Goal: Information Seeking & Learning: Learn about a topic

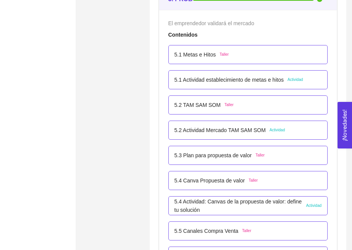
scroll to position [1502, 0]
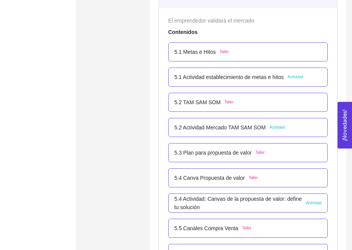
click at [184, 50] on p "5.1 Metas e Hitos" at bounding box center [196, 52] width 42 height 8
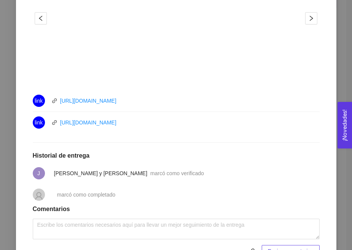
scroll to position [321, 0]
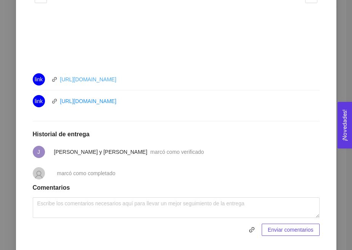
drag, startPoint x: 143, startPoint y: 79, endPoint x: 61, endPoint y: 80, distance: 82.7
click at [61, 79] on div "link [URL][DOMAIN_NAME]" at bounding box center [119, 79] width 172 height 12
copy link "[URL][DOMAIN_NAME]"
drag, startPoint x: 158, startPoint y: 104, endPoint x: 61, endPoint y: 102, distance: 97.3
click at [61, 102] on div "link [URL][DOMAIN_NAME]" at bounding box center [119, 101] width 172 height 12
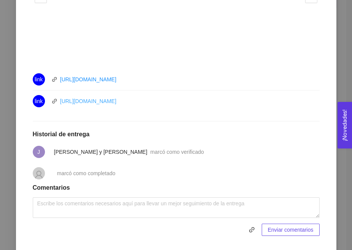
copy link "[URL][DOMAIN_NAME]"
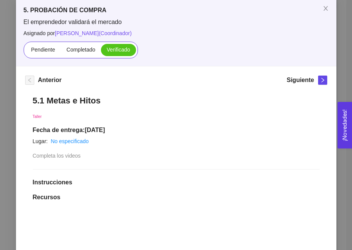
scroll to position [13, 0]
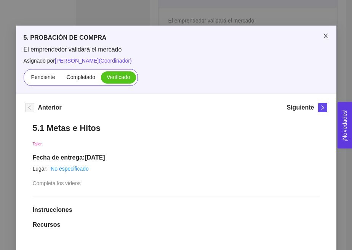
click at [329, 40] on span "Close" at bounding box center [325, 36] width 21 height 21
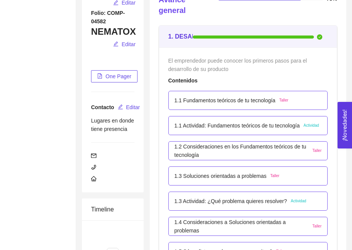
scroll to position [194, 0]
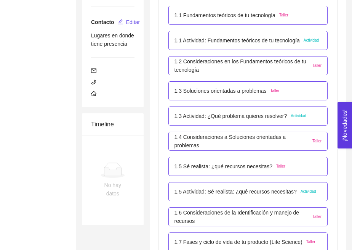
click at [202, 18] on p "1.1 Fundamentos teóricos de tu tecnología" at bounding box center [225, 15] width 101 height 8
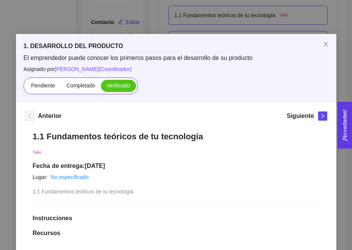
scroll to position [0, 0]
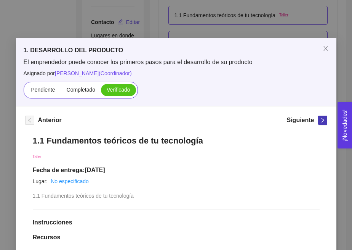
click at [324, 121] on icon "right" at bounding box center [322, 119] width 5 height 5
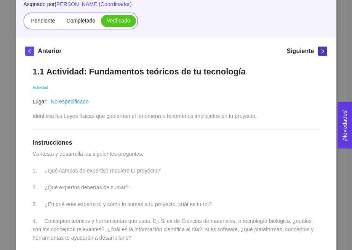
scroll to position [70, 0]
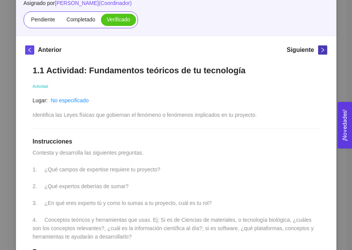
click at [321, 50] on icon "right" at bounding box center [322, 49] width 5 height 5
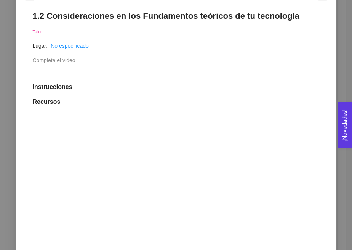
scroll to position [119, 0]
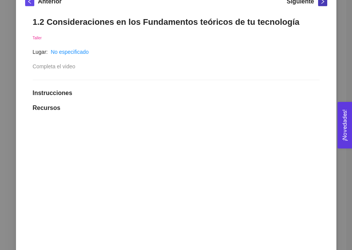
click at [321, 4] on icon "right" at bounding box center [322, 1] width 5 height 5
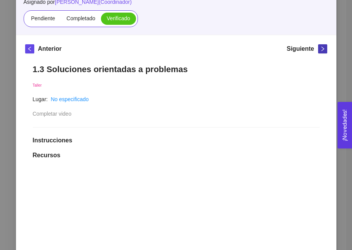
scroll to position [68, 0]
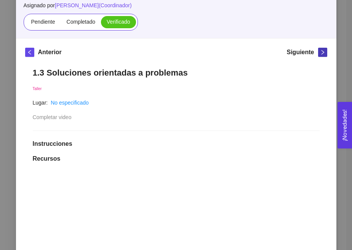
click at [323, 53] on icon "right" at bounding box center [322, 52] width 5 height 5
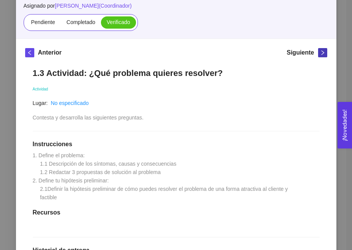
click at [322, 53] on icon "right" at bounding box center [322, 52] width 5 height 5
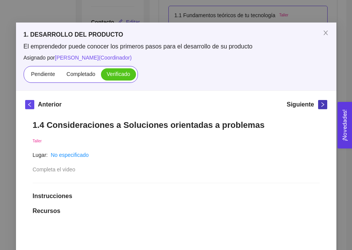
scroll to position [0, 0]
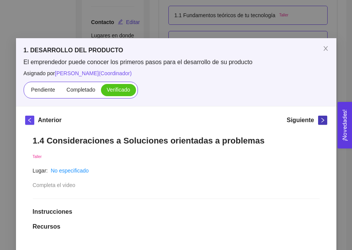
click at [323, 119] on icon "right" at bounding box center [322, 119] width 5 height 5
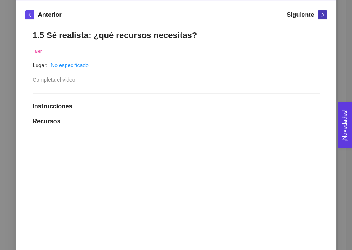
scroll to position [103, 0]
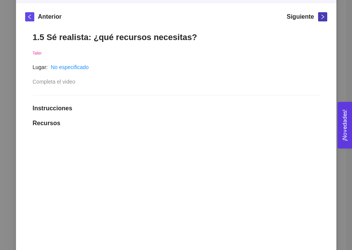
click at [324, 16] on icon "right" at bounding box center [322, 16] width 5 height 5
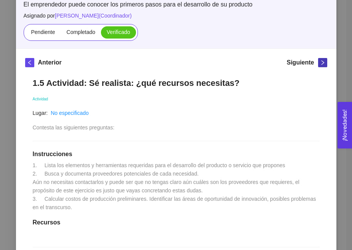
click at [325, 62] on span "right" at bounding box center [323, 62] width 8 height 5
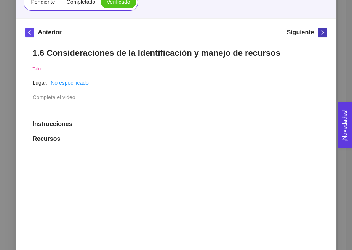
scroll to position [49, 0]
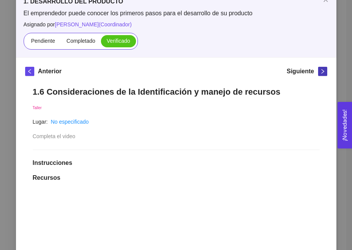
click at [325, 75] on button "button" at bounding box center [322, 71] width 9 height 9
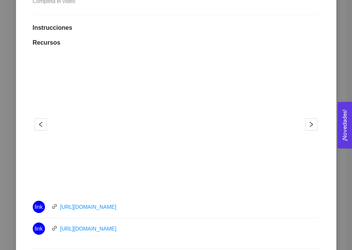
scroll to position [110, 0]
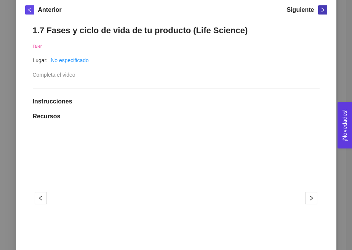
click at [321, 12] on icon "right" at bounding box center [322, 9] width 5 height 5
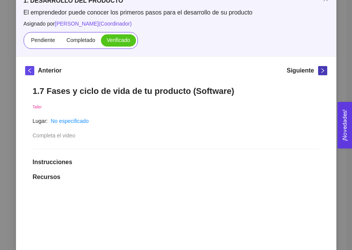
scroll to position [32, 0]
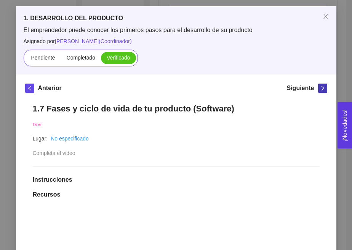
click at [322, 90] on icon "right" at bounding box center [322, 87] width 5 height 5
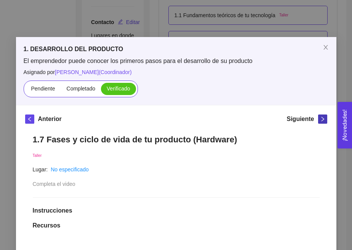
scroll to position [0, 0]
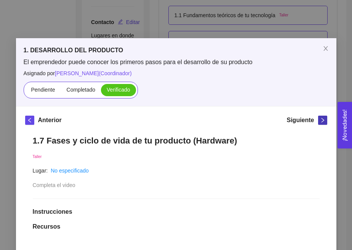
click at [320, 120] on icon "right" at bounding box center [322, 119] width 5 height 5
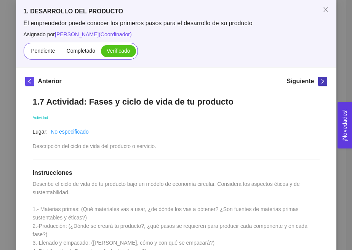
click at [323, 82] on icon "right" at bounding box center [322, 81] width 3 height 5
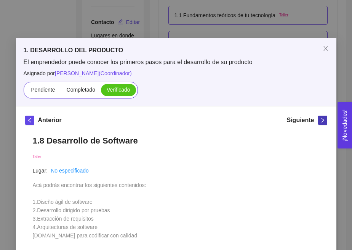
click at [325, 120] on icon "right" at bounding box center [322, 119] width 5 height 5
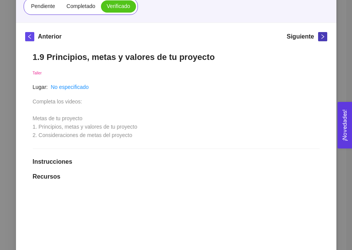
scroll to position [82, 0]
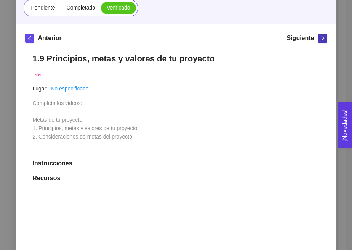
click at [326, 36] on span "right" at bounding box center [323, 37] width 8 height 5
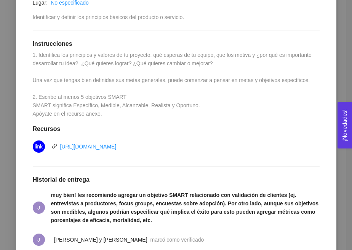
scroll to position [21, 0]
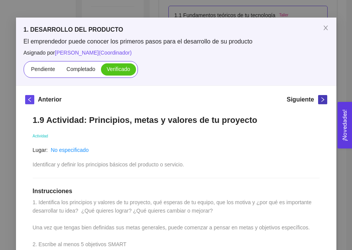
click at [321, 100] on icon "right" at bounding box center [322, 99] width 5 height 5
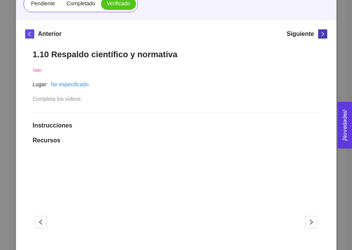
scroll to position [79, 0]
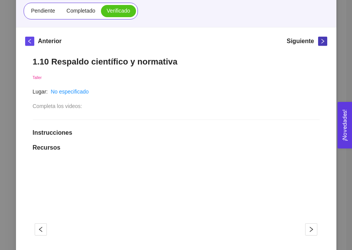
click at [323, 43] on icon "right" at bounding box center [322, 41] width 5 height 5
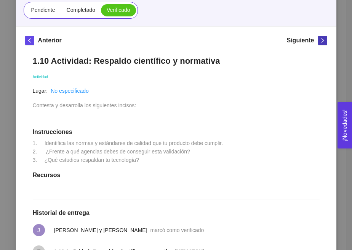
scroll to position [74, 0]
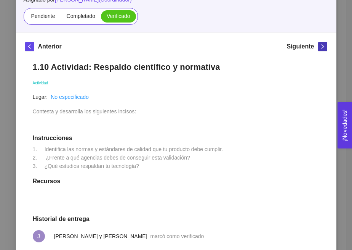
click at [321, 44] on icon "right" at bounding box center [322, 46] width 3 height 5
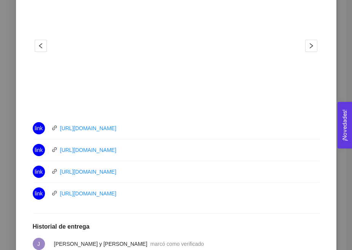
scroll to position [265, 0]
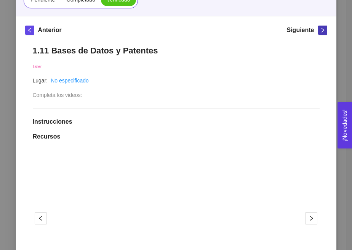
click at [323, 31] on icon "right" at bounding box center [322, 30] width 3 height 5
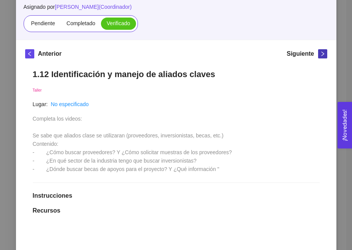
scroll to position [67, 0]
click at [320, 53] on icon "right" at bounding box center [322, 53] width 5 height 5
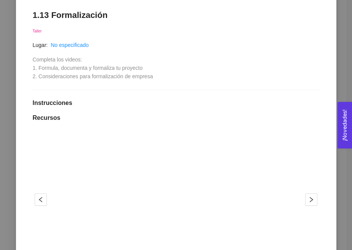
scroll to position [93, 0]
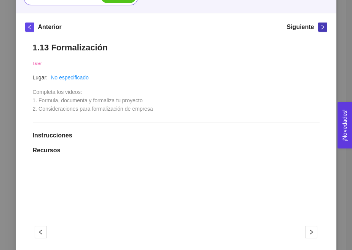
click at [324, 28] on icon "right" at bounding box center [322, 26] width 5 height 5
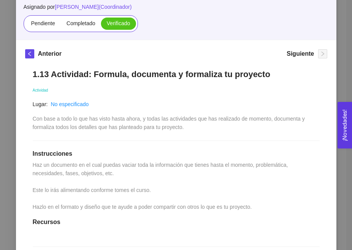
scroll to position [66, 0]
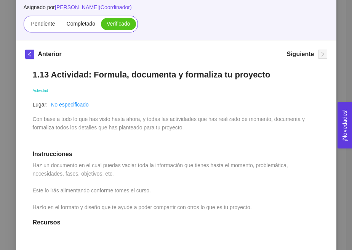
click at [343, 55] on div "1. DESARROLLO DEL PRODUCTO El emprendedor puede conocer los primeros pasos para…" at bounding box center [176, 125] width 352 height 250
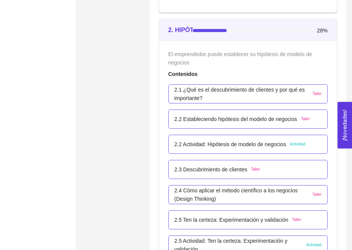
scroll to position [749, 0]
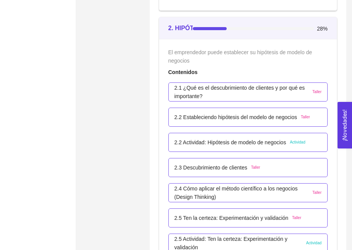
click at [201, 91] on p "2.1 ¿Qué es el descubrimiento de clientes y por qué es importante?" at bounding box center [242, 92] width 135 height 17
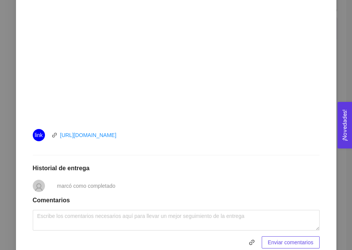
scroll to position [268, 0]
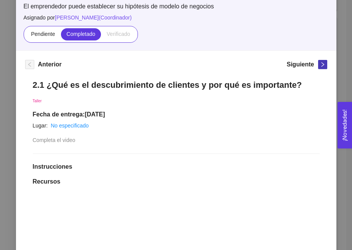
click at [323, 63] on icon "right" at bounding box center [322, 64] width 5 height 5
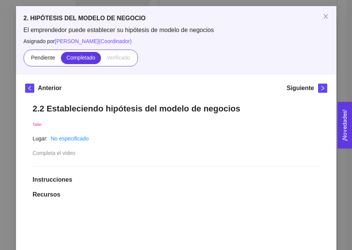
scroll to position [13, 0]
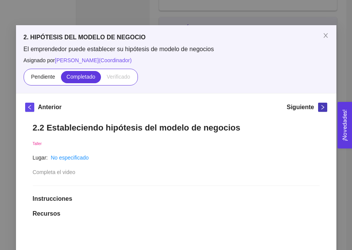
click at [321, 107] on icon "right" at bounding box center [322, 106] width 5 height 5
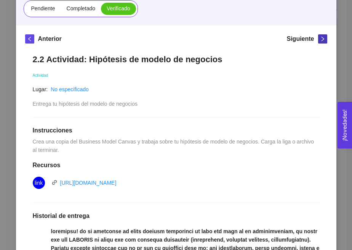
scroll to position [42, 0]
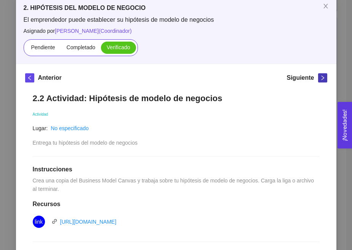
click at [321, 76] on icon "right" at bounding box center [322, 77] width 5 height 5
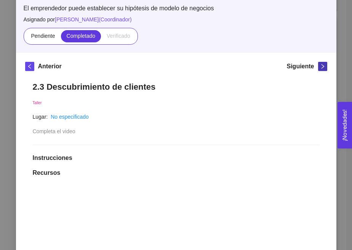
scroll to position [47, 0]
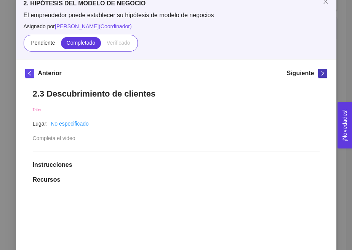
click at [325, 74] on icon "right" at bounding box center [322, 73] width 5 height 5
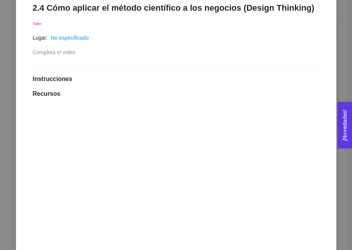
scroll to position [0, 0]
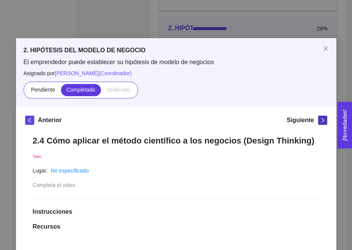
click at [325, 119] on icon "right" at bounding box center [322, 119] width 5 height 5
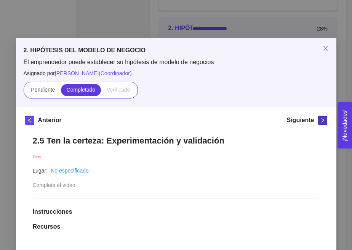
click at [320, 122] on icon "right" at bounding box center [322, 119] width 5 height 5
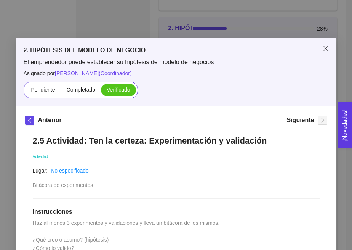
click at [326, 48] on icon "close" at bounding box center [326, 48] width 6 height 6
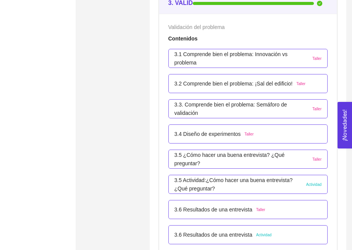
scroll to position [1029, 0]
click at [189, 56] on p "3.1 Comprende bien el problema: Innovación vs problema" at bounding box center [242, 58] width 135 height 17
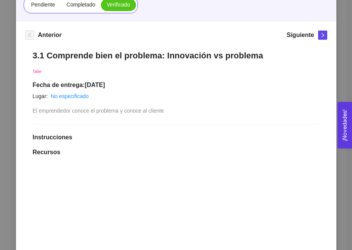
scroll to position [23, 0]
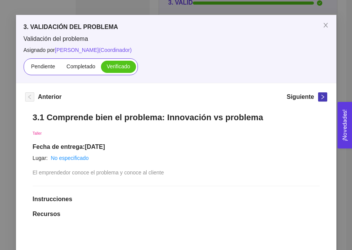
click at [322, 97] on icon "right" at bounding box center [322, 96] width 5 height 5
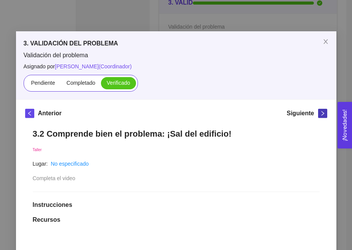
scroll to position [0, 0]
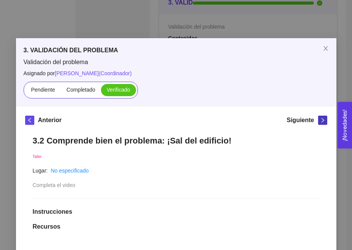
click at [321, 120] on icon "right" at bounding box center [322, 119] width 5 height 5
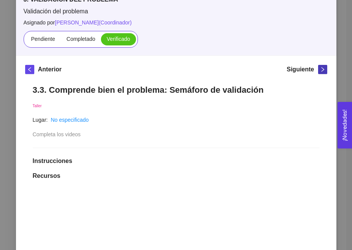
scroll to position [39, 0]
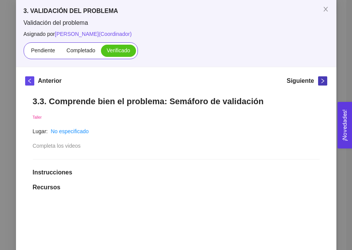
click at [322, 82] on icon "right" at bounding box center [322, 80] width 5 height 5
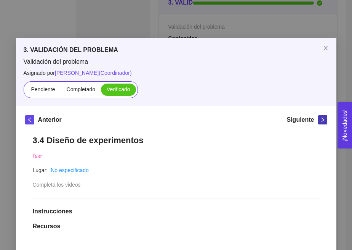
scroll to position [0, 0]
click at [323, 119] on icon "right" at bounding box center [322, 120] width 3 height 5
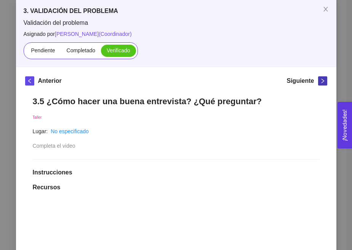
scroll to position [29, 0]
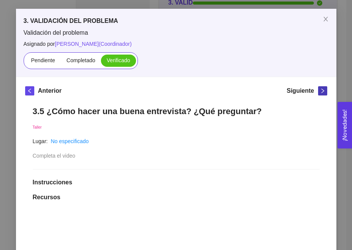
click at [323, 90] on icon "right" at bounding box center [322, 90] width 3 height 5
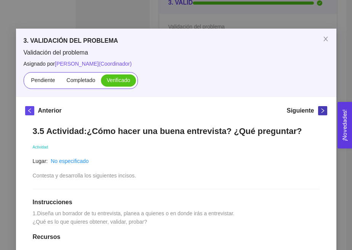
scroll to position [0, 0]
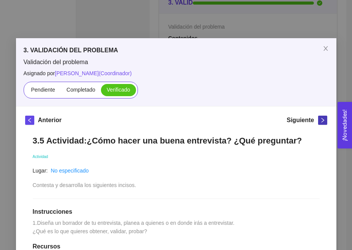
click at [321, 119] on icon "right" at bounding box center [322, 119] width 5 height 5
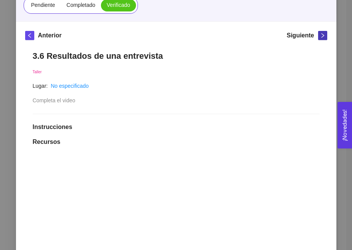
scroll to position [17, 0]
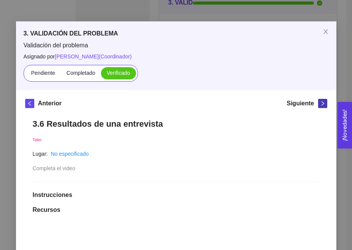
click at [322, 103] on icon "right" at bounding box center [322, 103] width 5 height 5
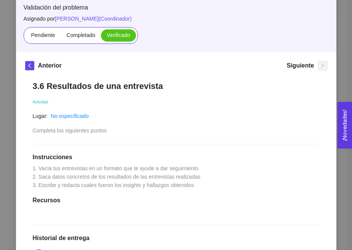
scroll to position [0, 0]
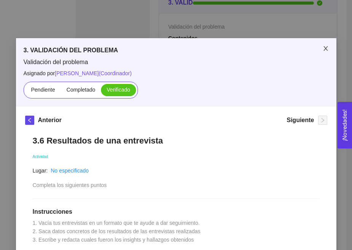
click at [325, 49] on icon "close" at bounding box center [326, 48] width 6 height 6
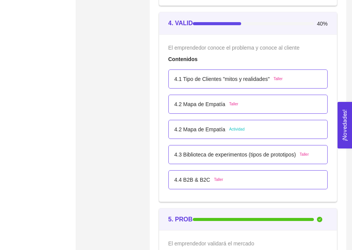
scroll to position [1278, 0]
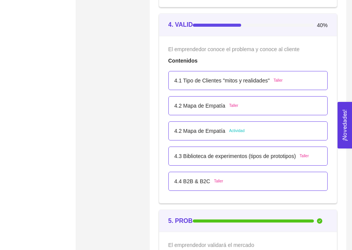
click at [198, 78] on p "4.1 Tipo de Clientes "mitos y realidades"" at bounding box center [222, 80] width 95 height 8
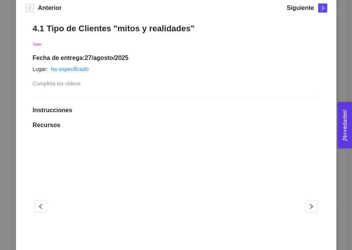
scroll to position [58, 0]
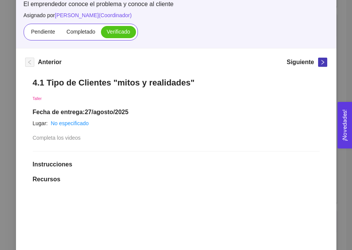
click at [322, 59] on icon "right" at bounding box center [322, 61] width 5 height 5
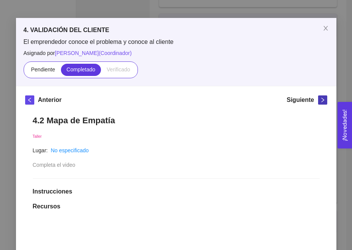
scroll to position [1, 0]
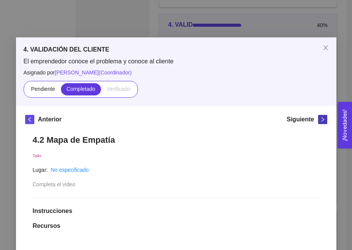
click at [323, 120] on icon "right" at bounding box center [322, 119] width 3 height 5
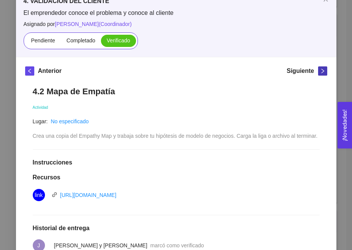
scroll to position [47, 0]
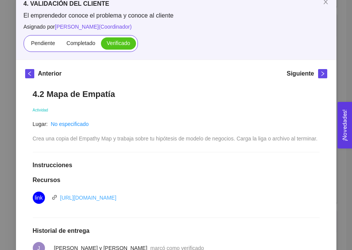
drag, startPoint x: 217, startPoint y: 204, endPoint x: 60, endPoint y: 205, distance: 157.5
click at [60, 204] on div "link [URL][DOMAIN_NAME]" at bounding box center [176, 197] width 287 height 12
copy link "[URL][DOMAIN_NAME]"
click at [323, 75] on icon "right" at bounding box center [322, 73] width 5 height 5
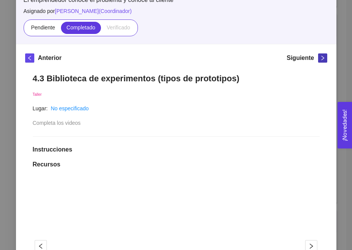
click at [321, 56] on icon "right" at bounding box center [322, 57] width 5 height 5
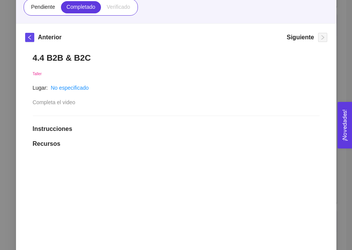
scroll to position [35, 0]
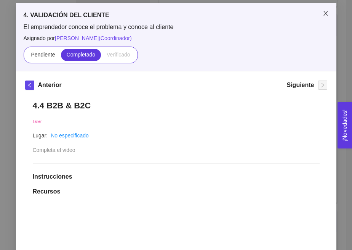
click at [326, 13] on icon "close" at bounding box center [326, 13] width 6 height 6
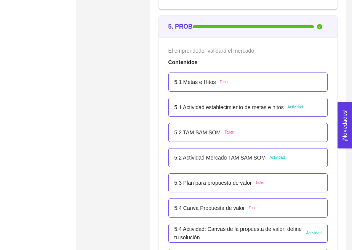
scroll to position [1483, 0]
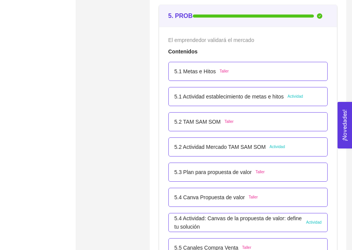
click at [194, 71] on p "5.1 Metas e Hitos" at bounding box center [196, 71] width 42 height 8
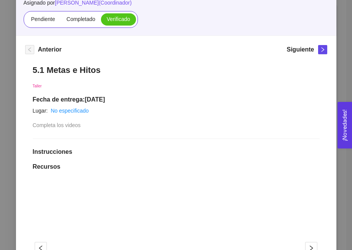
scroll to position [66, 0]
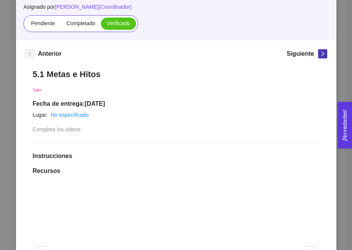
click at [324, 56] on icon "right" at bounding box center [322, 53] width 5 height 5
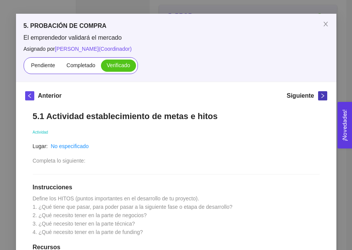
scroll to position [0, 0]
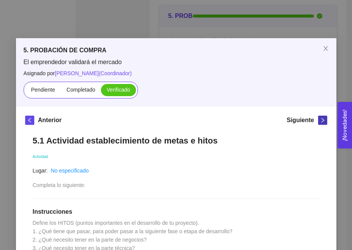
click at [321, 121] on icon "right" at bounding box center [322, 119] width 5 height 5
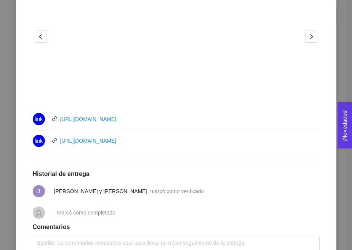
scroll to position [276, 0]
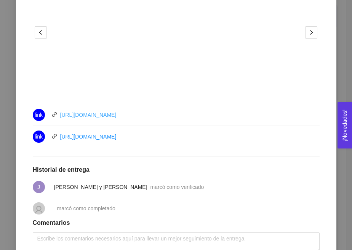
drag, startPoint x: 146, startPoint y: 112, endPoint x: 61, endPoint y: 115, distance: 85.8
click at [61, 115] on div "link [URL][DOMAIN_NAME]" at bounding box center [119, 115] width 172 height 12
copy link "[URL][DOMAIN_NAME]"
drag, startPoint x: 151, startPoint y: 136, endPoint x: 61, endPoint y: 133, distance: 90.8
click at [61, 133] on div "link [URL][DOMAIN_NAME]" at bounding box center [119, 136] width 172 height 12
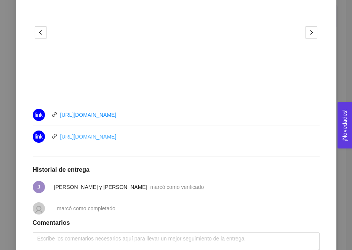
copy link "[URL][DOMAIN_NAME]"
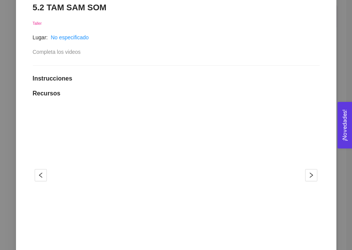
scroll to position [111, 0]
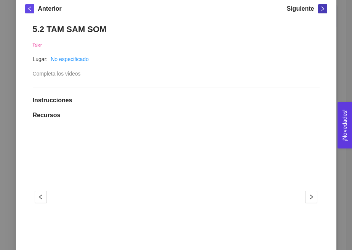
click at [322, 8] on icon "right" at bounding box center [322, 8] width 5 height 5
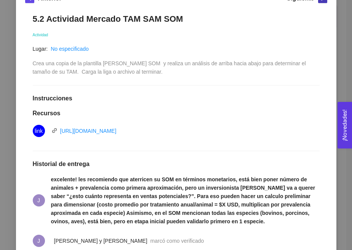
scroll to position [114, 0]
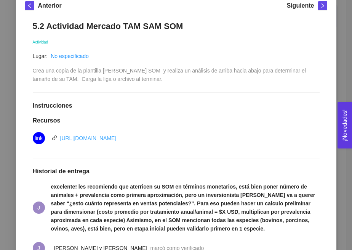
drag, startPoint x: 230, startPoint y: 138, endPoint x: 63, endPoint y: 137, distance: 166.3
click at [63, 137] on div "link [URL][DOMAIN_NAME]" at bounding box center [176, 138] width 287 height 12
click at [70, 123] on h1 "Recursos" at bounding box center [176, 121] width 287 height 8
drag, startPoint x: 59, startPoint y: 138, endPoint x: 250, endPoint y: 146, distance: 191.6
click at [250, 146] on li "link [URL][DOMAIN_NAME]" at bounding box center [176, 137] width 287 height 21
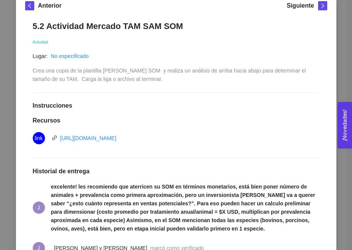
copy link "[URL][DOMAIN_NAME]"
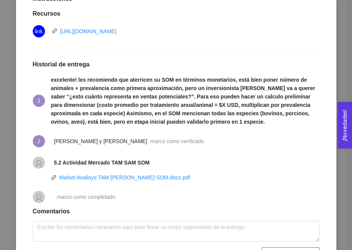
scroll to position [223, 0]
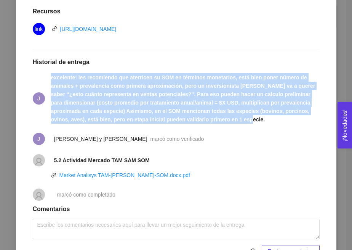
drag, startPoint x: 50, startPoint y: 78, endPoint x: 268, endPoint y: 119, distance: 221.3
click at [268, 119] on li "J excelente! les recomiendo que aterricen su SOM en términos monetarios, está b…" at bounding box center [176, 98] width 287 height 59
copy strong "excelente! les recomiendo que aterricen su SOM en términos monetarios, está bie…"
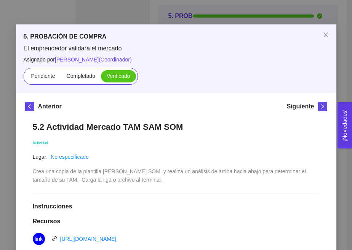
scroll to position [0, 0]
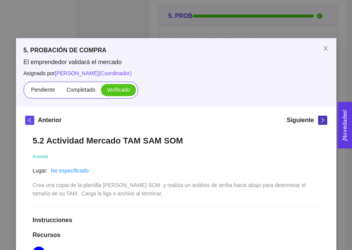
click at [324, 119] on icon "right" at bounding box center [322, 119] width 5 height 5
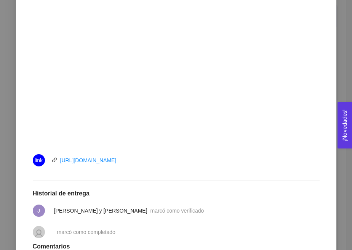
scroll to position [309, 0]
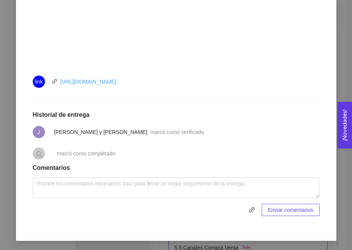
drag, startPoint x: 148, startPoint y: 85, endPoint x: 61, endPoint y: 83, distance: 86.6
click at [61, 83] on div "link [URL][DOMAIN_NAME]" at bounding box center [119, 82] width 172 height 12
copy link "[URL][DOMAIN_NAME]"
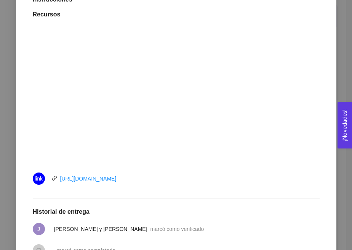
scroll to position [31, 0]
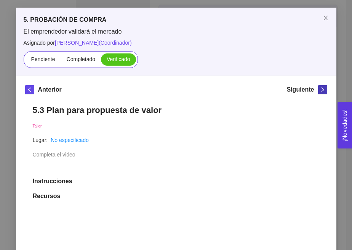
click at [319, 88] on span "right" at bounding box center [323, 89] width 8 height 5
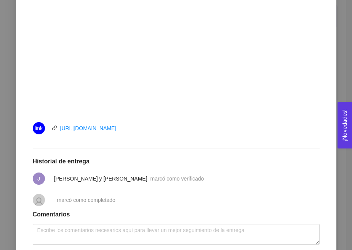
scroll to position [309, 0]
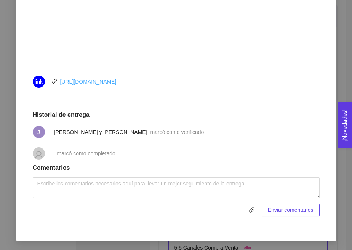
drag, startPoint x: 144, startPoint y: 83, endPoint x: 61, endPoint y: 82, distance: 83.1
click at [61, 82] on div "link [URL][DOMAIN_NAME]" at bounding box center [119, 82] width 172 height 12
copy link "[URL][DOMAIN_NAME]"
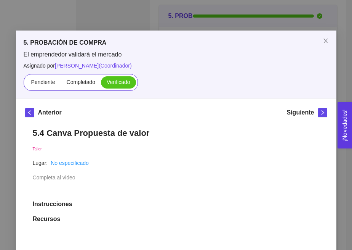
scroll to position [0, 0]
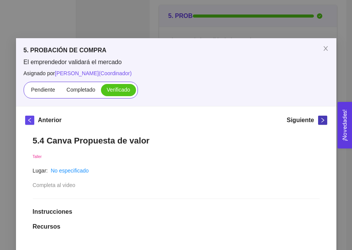
click at [321, 119] on icon "right" at bounding box center [322, 119] width 5 height 5
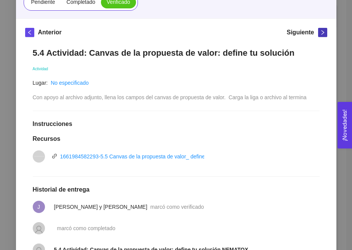
scroll to position [92, 0]
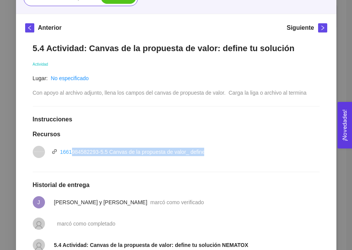
drag, startPoint x: 229, startPoint y: 156, endPoint x: 71, endPoint y: 153, distance: 158.3
click at [71, 153] on div "vnd.openxmlformats-officedocument.presentationml.presentation 1661984582293-5.5…" at bounding box center [176, 152] width 287 height 12
click at [111, 126] on div "5.4 Actividad: Canvas de la propuesta de valor: define tu solución Actividad Lu…" at bounding box center [176, 181] width 302 height 292
drag, startPoint x: 59, startPoint y: 149, endPoint x: 260, endPoint y: 153, distance: 201.8
click at [261, 154] on div "vnd.openxmlformats-officedocument.presentationml.presentation 1661984582293-5.5…" at bounding box center [176, 152] width 287 height 12
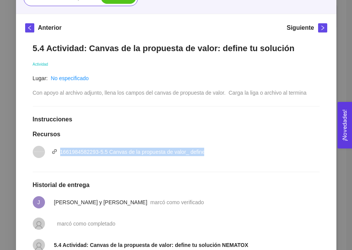
copy link "1661984582293-5.5 Canvas de la propuesta de valor_ define tu solución.pptx"
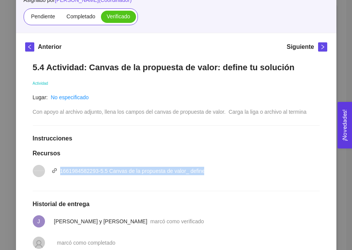
scroll to position [0, 0]
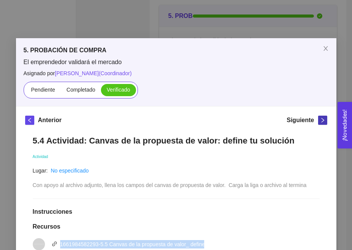
click at [325, 120] on icon "right" at bounding box center [322, 119] width 5 height 5
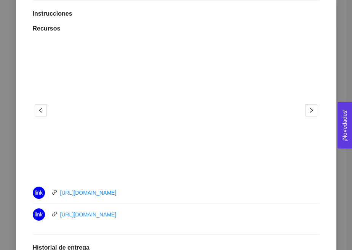
scroll to position [220, 0]
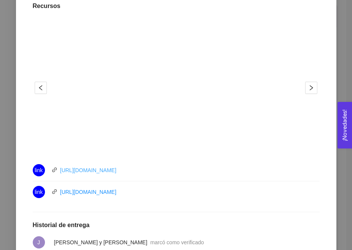
drag, startPoint x: 146, startPoint y: 168, endPoint x: 61, endPoint y: 167, distance: 85.8
click at [61, 167] on div "link [URL][DOMAIN_NAME]" at bounding box center [119, 170] width 172 height 12
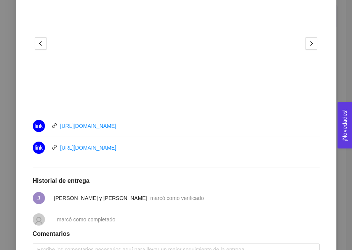
scroll to position [271, 0]
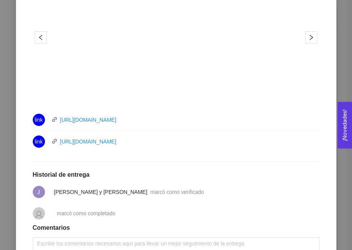
drag, startPoint x: 145, startPoint y: 144, endPoint x: 59, endPoint y: 145, distance: 85.8
click at [59, 145] on div "link [URL][DOMAIN_NAME]" at bounding box center [119, 141] width 172 height 12
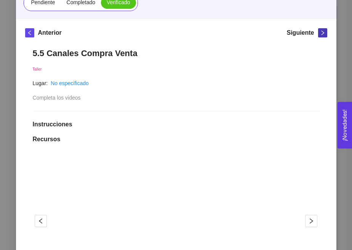
click at [324, 30] on icon "right" at bounding box center [322, 32] width 5 height 5
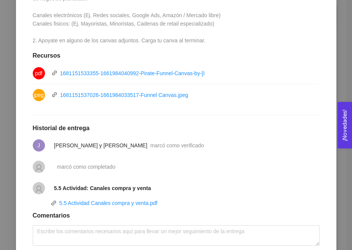
scroll to position [232, 0]
drag, startPoint x: 215, startPoint y: 74, endPoint x: 59, endPoint y: 74, distance: 156.3
click at [59, 74] on div "pdf 1681151533355-1661984040992-Pirate-Funnel-Canvas-by-[PERSON_NAME].pdf" at bounding box center [176, 73] width 287 height 12
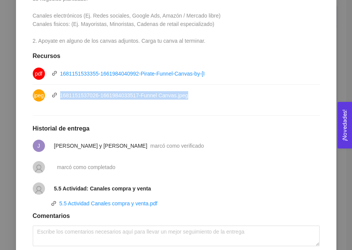
drag, startPoint x: 211, startPoint y: 98, endPoint x: 60, endPoint y: 95, distance: 150.6
click at [60, 95] on div "jpeg 1681151537026-1661984033517-Funnel Canvas.jpeg" at bounding box center [176, 95] width 287 height 12
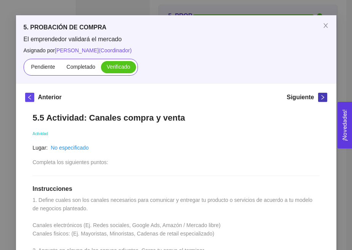
click at [319, 98] on span "right" at bounding box center [323, 97] width 8 height 5
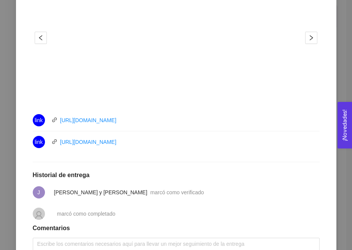
scroll to position [276, 0]
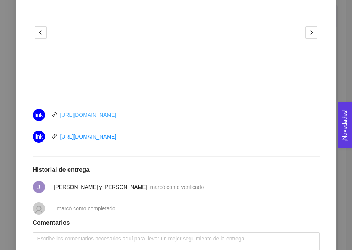
drag, startPoint x: 157, startPoint y: 114, endPoint x: 60, endPoint y: 112, distance: 97.3
click at [60, 112] on div "link [URL][DOMAIN_NAME]" at bounding box center [119, 115] width 172 height 12
drag, startPoint x: 149, startPoint y: 135, endPoint x: 58, endPoint y: 135, distance: 91.5
click at [58, 135] on div "link [URL][DOMAIN_NAME]" at bounding box center [119, 136] width 172 height 12
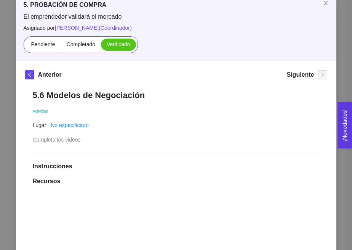
scroll to position [35, 0]
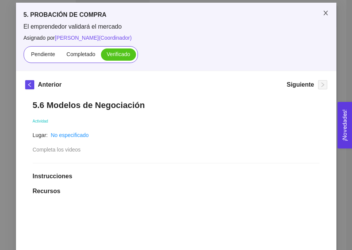
click at [328, 13] on icon "close" at bounding box center [326, 13] width 6 height 6
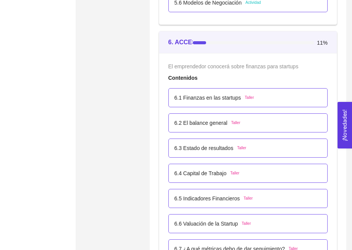
scroll to position [1771, 0]
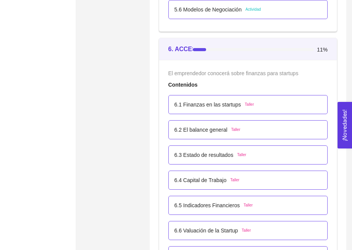
click at [204, 103] on p "6.1 Finanzas en las startups" at bounding box center [208, 104] width 67 height 8
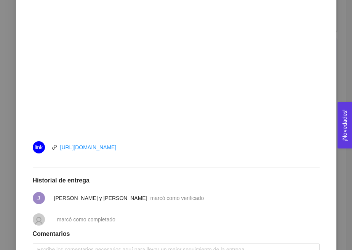
scroll to position [254, 0]
drag, startPoint x: 185, startPoint y: 148, endPoint x: 61, endPoint y: 148, distance: 123.5
click at [61, 148] on div "link [URL][DOMAIN_NAME]" at bounding box center [119, 146] width 172 height 12
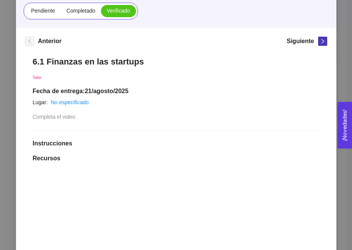
click at [319, 44] on button "button" at bounding box center [322, 41] width 9 height 9
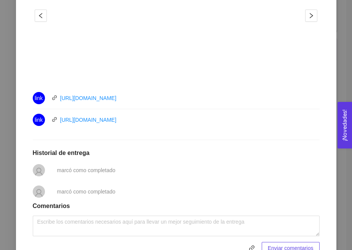
scroll to position [294, 0]
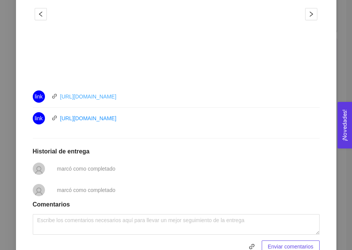
drag, startPoint x: 147, startPoint y: 98, endPoint x: 61, endPoint y: 98, distance: 86.2
click at [60, 98] on div "link [URL][DOMAIN_NAME]" at bounding box center [119, 96] width 172 height 12
drag, startPoint x: 145, startPoint y: 118, endPoint x: 61, endPoint y: 118, distance: 84.3
click at [61, 118] on div "link [URL][DOMAIN_NAME]" at bounding box center [119, 118] width 172 height 12
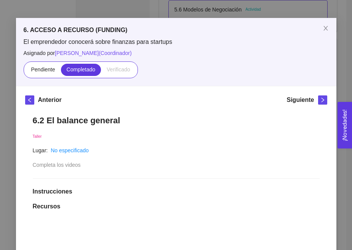
scroll to position [6, 0]
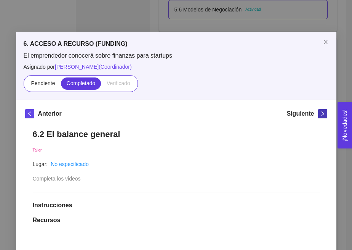
click at [321, 114] on icon "right" at bounding box center [322, 113] width 5 height 5
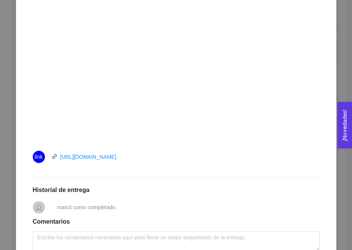
scroll to position [267, 0]
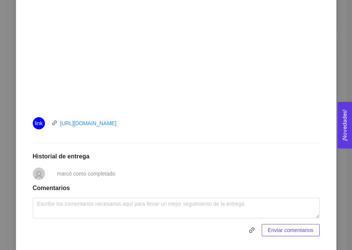
drag, startPoint x: 156, startPoint y: 123, endPoint x: 59, endPoint y: 122, distance: 97.2
click at [59, 122] on div "link [URL][DOMAIN_NAME]" at bounding box center [119, 123] width 172 height 12
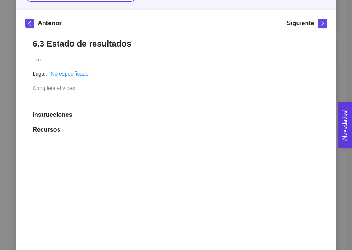
scroll to position [64, 0]
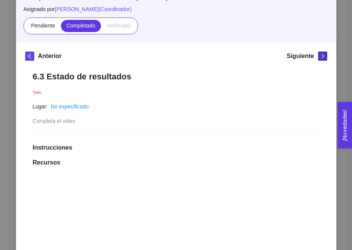
click at [322, 55] on icon "right" at bounding box center [322, 55] width 5 height 5
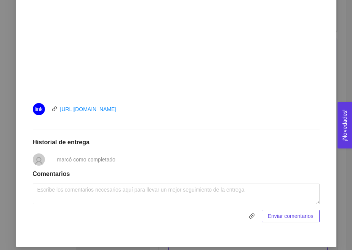
scroll to position [288, 0]
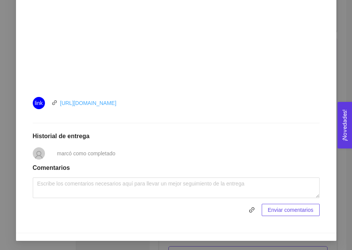
drag, startPoint x: 166, startPoint y: 104, endPoint x: 60, endPoint y: 104, distance: 106.0
click at [60, 104] on div "link [URL][DOMAIN_NAME]" at bounding box center [119, 103] width 172 height 12
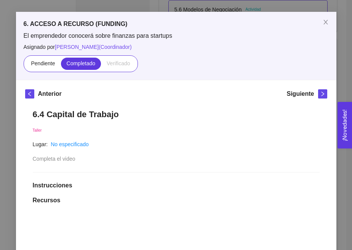
scroll to position [0, 0]
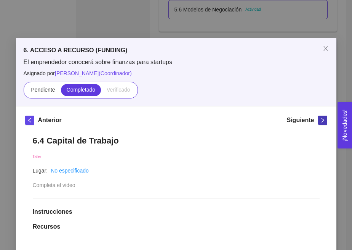
click at [325, 119] on icon "right" at bounding box center [322, 119] width 5 height 5
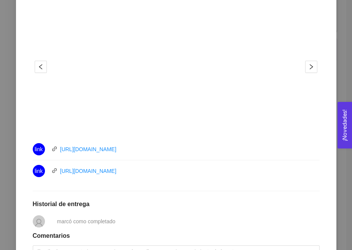
scroll to position [248, 0]
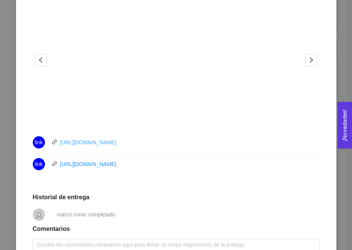
drag, startPoint x: 146, startPoint y: 143, endPoint x: 61, endPoint y: 143, distance: 85.4
click at [61, 143] on div "link [URL][DOMAIN_NAME]" at bounding box center [119, 142] width 172 height 12
drag, startPoint x: 151, startPoint y: 161, endPoint x: 60, endPoint y: 161, distance: 90.4
click at [60, 161] on div "link [URL][DOMAIN_NAME]" at bounding box center [119, 164] width 172 height 12
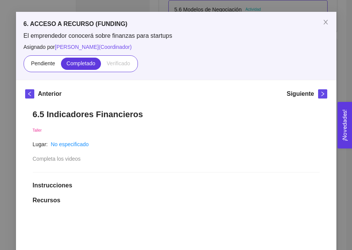
scroll to position [10, 0]
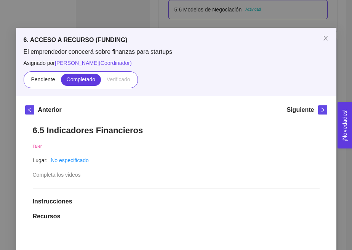
click at [316, 112] on div "Siguiente" at bounding box center [307, 111] width 40 height 12
click at [323, 110] on icon "right" at bounding box center [322, 109] width 5 height 5
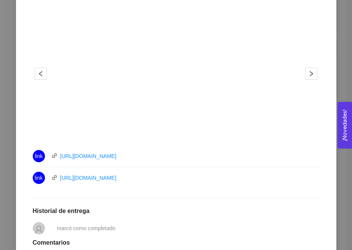
scroll to position [244, 0]
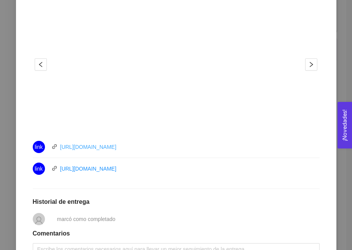
drag, startPoint x: 158, startPoint y: 148, endPoint x: 60, endPoint y: 146, distance: 98.4
click at [60, 146] on div "link [URL][DOMAIN_NAME]" at bounding box center [119, 147] width 172 height 12
drag, startPoint x: 154, startPoint y: 163, endPoint x: 64, endPoint y: 164, distance: 90.8
click at [64, 164] on div "link [URL][DOMAIN_NAME]" at bounding box center [119, 168] width 172 height 12
drag, startPoint x: 147, startPoint y: 165, endPoint x: 60, endPoint y: 167, distance: 86.6
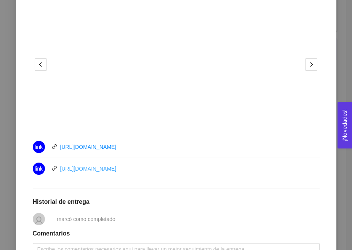
click at [60, 167] on div "link [URL][DOMAIN_NAME]" at bounding box center [119, 168] width 172 height 12
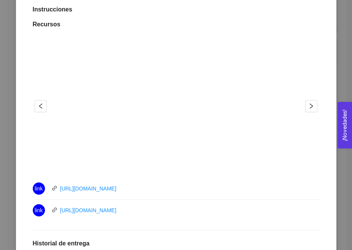
scroll to position [85, 0]
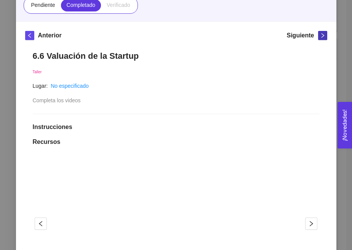
click at [321, 34] on icon "right" at bounding box center [322, 35] width 5 height 5
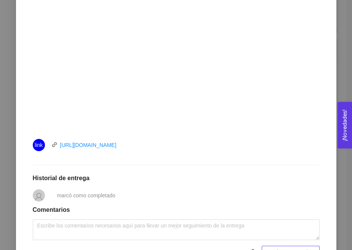
scroll to position [288, 0]
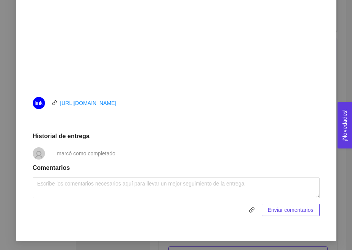
drag, startPoint x: 145, startPoint y: 103, endPoint x: 58, endPoint y: 103, distance: 87.3
click at [58, 103] on div "link [URL][DOMAIN_NAME]" at bounding box center [119, 103] width 172 height 12
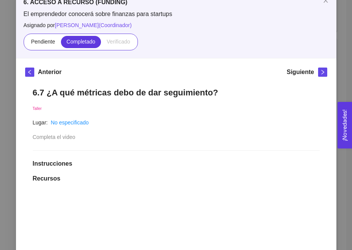
scroll to position [0, 0]
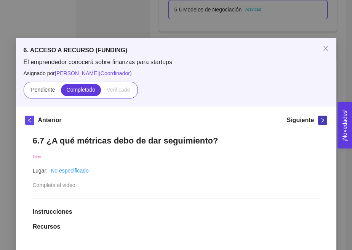
click at [325, 120] on icon "right" at bounding box center [322, 119] width 5 height 5
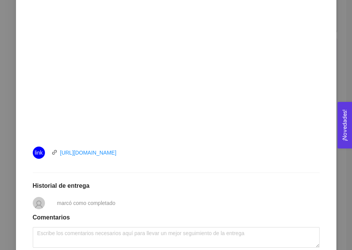
scroll to position [242, 0]
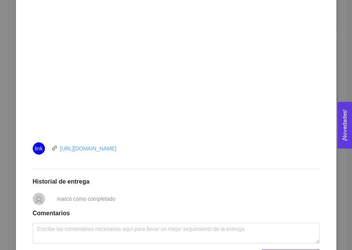
drag, startPoint x: 144, startPoint y: 151, endPoint x: 101, endPoint y: 149, distance: 43.1
click at [101, 149] on div "link [URL][DOMAIN_NAME]" at bounding box center [119, 148] width 172 height 12
click at [148, 145] on div "link [URL][DOMAIN_NAME]" at bounding box center [119, 148] width 172 height 12
drag, startPoint x: 148, startPoint y: 149, endPoint x: 60, endPoint y: 150, distance: 87.7
click at [60, 150] on div "link [URL][DOMAIN_NAME]" at bounding box center [119, 148] width 172 height 12
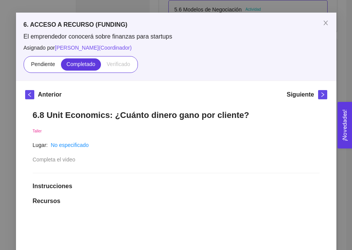
scroll to position [0, 0]
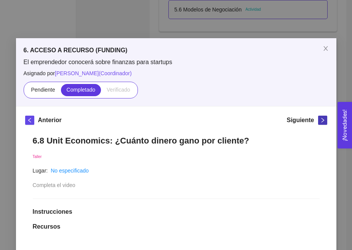
click at [323, 120] on icon "right" at bounding box center [322, 119] width 5 height 5
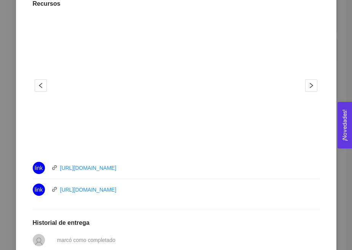
scroll to position [242, 0]
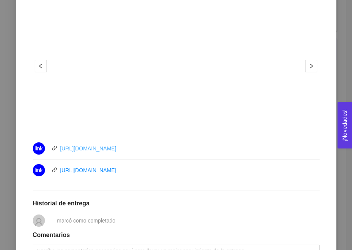
drag, startPoint x: 146, startPoint y: 148, endPoint x: 60, endPoint y: 148, distance: 85.4
click at [60, 148] on div "link [URL][DOMAIN_NAME]" at bounding box center [119, 148] width 172 height 12
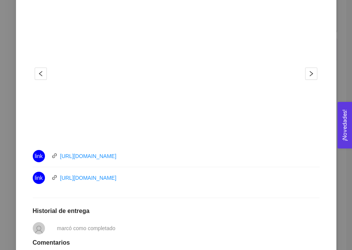
scroll to position [246, 0]
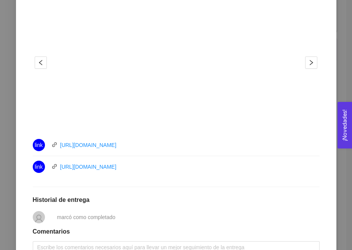
drag, startPoint x: 148, startPoint y: 163, endPoint x: 58, endPoint y: 169, distance: 90.2
click at [58, 169] on div "link [URL][DOMAIN_NAME]" at bounding box center [119, 167] width 172 height 12
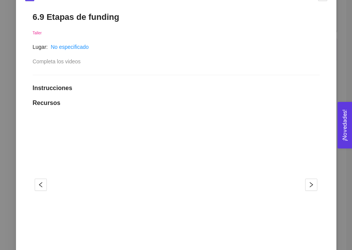
scroll to position [0, 0]
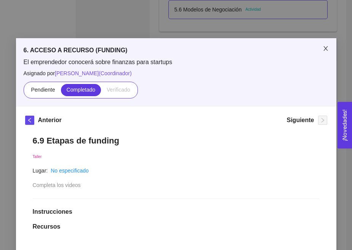
click at [326, 48] on icon "close" at bounding box center [326, 48] width 6 height 6
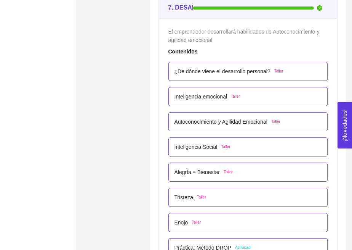
scroll to position [2110, 0]
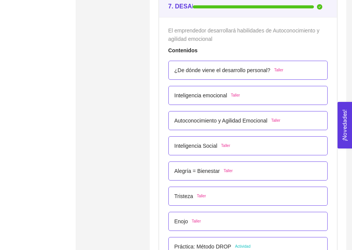
click at [198, 73] on p "¿De dónde viene el desarrollo personal?" at bounding box center [223, 70] width 96 height 8
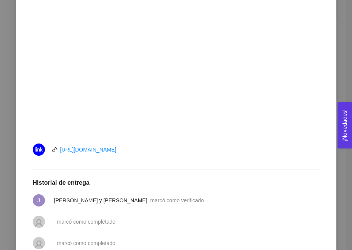
scroll to position [266, 0]
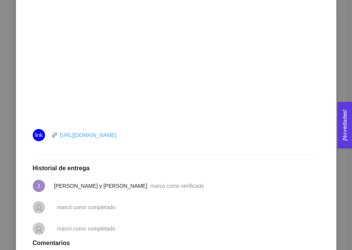
drag, startPoint x: 147, startPoint y: 134, endPoint x: 60, endPoint y: 137, distance: 86.6
click at [60, 137] on div "link [URL][DOMAIN_NAME]" at bounding box center [119, 135] width 172 height 12
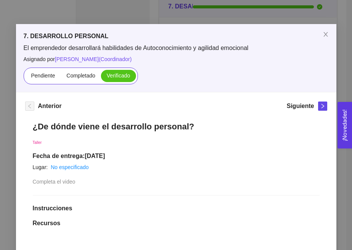
scroll to position [0, 0]
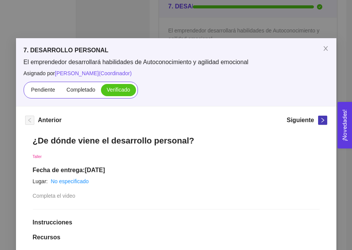
click at [322, 120] on icon "right" at bounding box center [322, 119] width 5 height 5
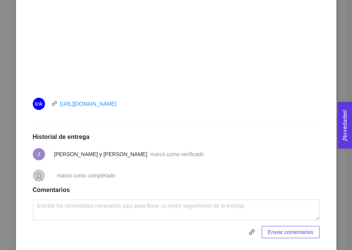
scroll to position [289, 0]
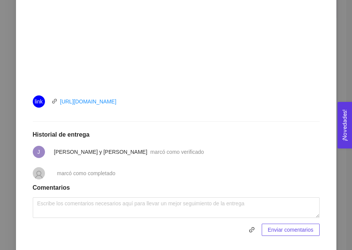
drag, startPoint x: 153, startPoint y: 102, endPoint x: 60, endPoint y: 105, distance: 92.7
click at [60, 105] on div "link [URL][DOMAIN_NAME]" at bounding box center [119, 101] width 172 height 12
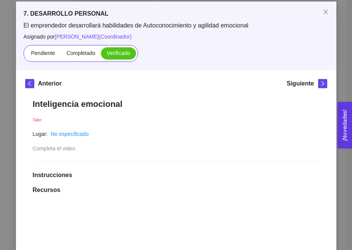
scroll to position [0, 0]
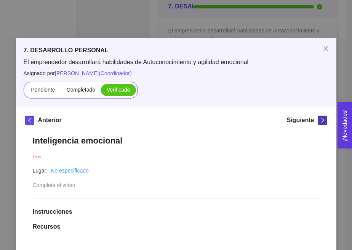
click at [325, 119] on span "right" at bounding box center [323, 119] width 8 height 5
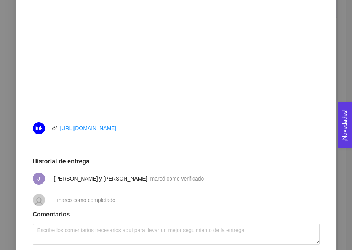
scroll to position [266, 0]
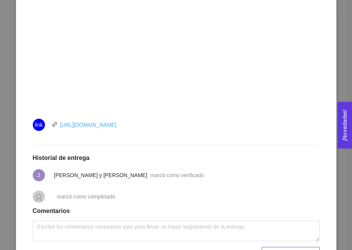
drag, startPoint x: 206, startPoint y: 125, endPoint x: 60, endPoint y: 127, distance: 146.0
click at [59, 126] on div "link [URL][DOMAIN_NAME]" at bounding box center [176, 125] width 287 height 12
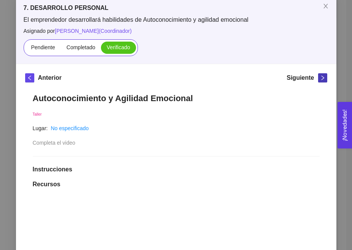
click at [324, 76] on icon "right" at bounding box center [322, 77] width 5 height 5
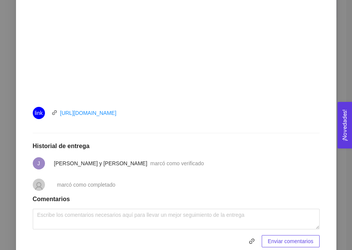
scroll to position [280, 0]
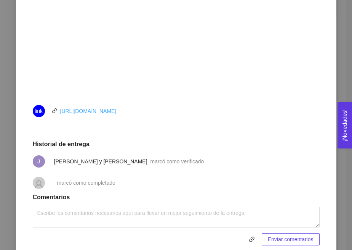
drag, startPoint x: 151, startPoint y: 108, endPoint x: 61, endPoint y: 109, distance: 89.6
click at [61, 109] on div "link [URL][DOMAIN_NAME]" at bounding box center [119, 111] width 172 height 12
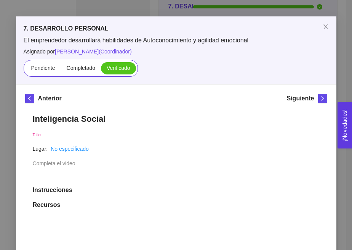
scroll to position [0, 0]
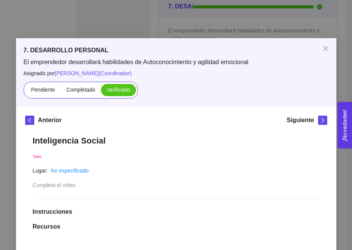
click at [323, 121] on icon "right" at bounding box center [322, 120] width 3 height 5
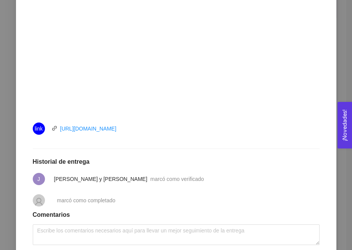
scroll to position [265, 0]
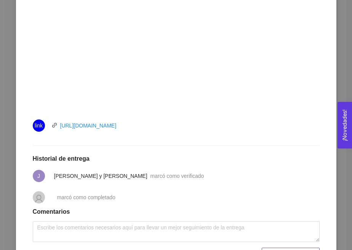
drag, startPoint x: 157, startPoint y: 129, endPoint x: 59, endPoint y: 129, distance: 98.0
click at [59, 129] on div "link [URL][DOMAIN_NAME]" at bounding box center [119, 125] width 172 height 12
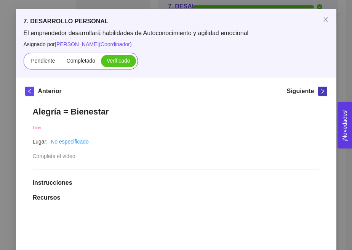
click at [322, 92] on icon "right" at bounding box center [322, 90] width 5 height 5
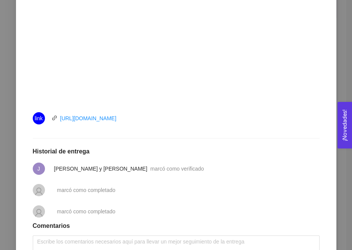
scroll to position [291, 0]
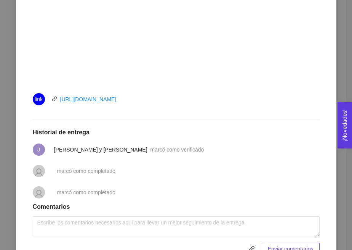
drag, startPoint x: 166, startPoint y: 101, endPoint x: 59, endPoint y: 103, distance: 106.8
click at [59, 103] on div "link [URL][DOMAIN_NAME]" at bounding box center [119, 99] width 172 height 12
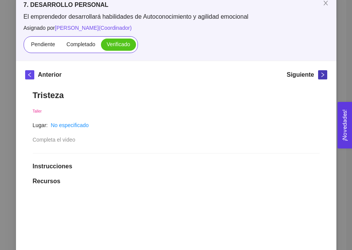
click at [321, 74] on icon "right" at bounding box center [322, 74] width 5 height 5
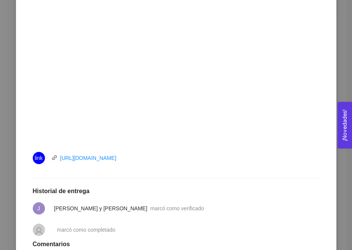
scroll to position [243, 0]
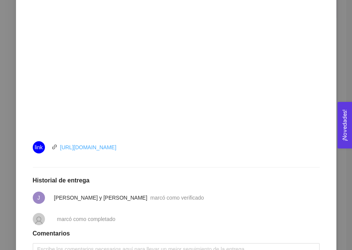
drag, startPoint x: 142, startPoint y: 148, endPoint x: 61, endPoint y: 147, distance: 80.8
click at [61, 147] on div "link [URL][DOMAIN_NAME]" at bounding box center [119, 147] width 172 height 12
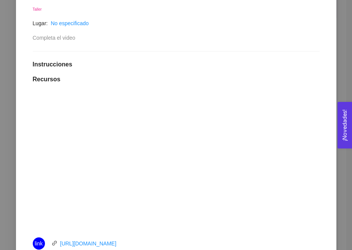
scroll to position [54, 0]
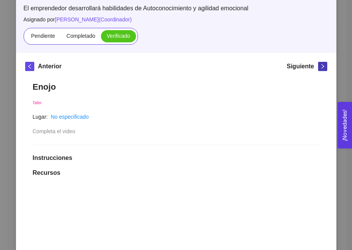
click at [321, 67] on icon "right" at bounding box center [322, 66] width 5 height 5
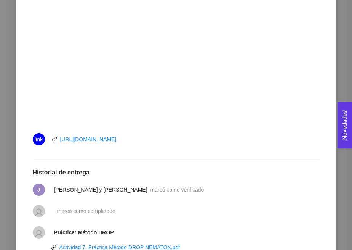
scroll to position [288, 0]
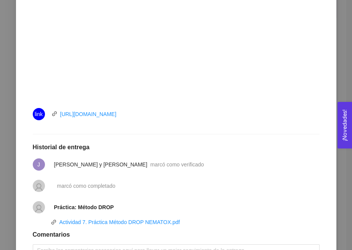
drag, startPoint x: 151, startPoint y: 116, endPoint x: 56, endPoint y: 116, distance: 94.9
click at [56, 116] on div "link [URL][DOMAIN_NAME]" at bounding box center [119, 114] width 172 height 12
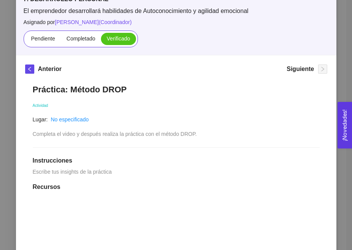
scroll to position [27, 0]
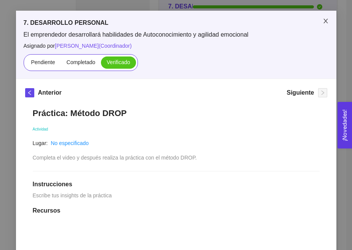
click at [328, 20] on icon "close" at bounding box center [326, 21] width 6 height 6
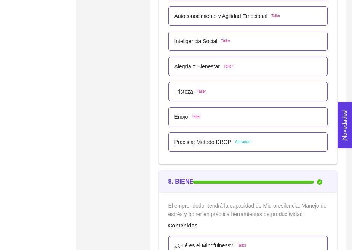
scroll to position [2220, 0]
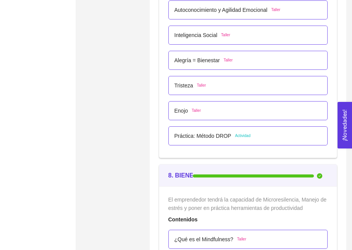
click at [249, 138] on span "Actividad" at bounding box center [243, 136] width 16 height 6
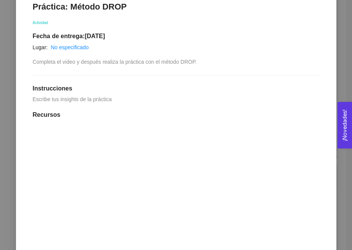
scroll to position [33, 0]
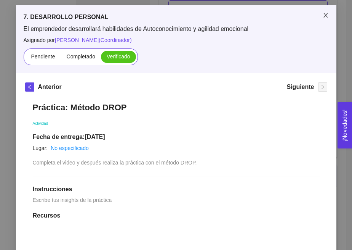
click at [325, 14] on icon "close" at bounding box center [326, 15] width 6 height 6
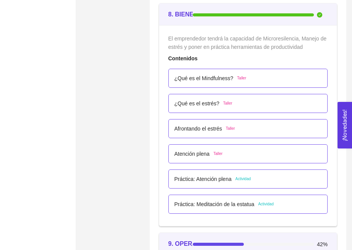
scroll to position [2389, 0]
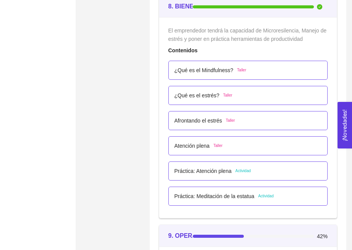
click at [220, 71] on p "¿Qué es el Mindfulness?" at bounding box center [204, 70] width 59 height 8
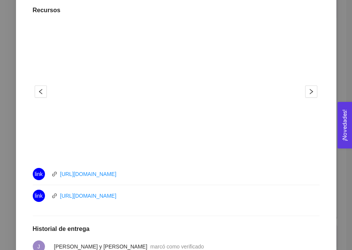
scroll to position [327, 0]
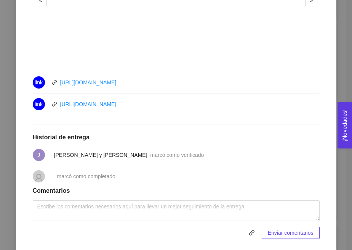
drag, startPoint x: 142, startPoint y: 83, endPoint x: 59, endPoint y: 85, distance: 83.1
click at [59, 85] on div "link [URL][DOMAIN_NAME]" at bounding box center [119, 82] width 172 height 12
drag, startPoint x: 192, startPoint y: 103, endPoint x: 56, endPoint y: 107, distance: 135.8
click at [56, 107] on div "link [URL][DOMAIN_NAME]" at bounding box center [119, 104] width 172 height 12
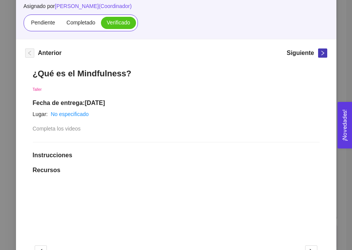
click at [320, 54] on icon "right" at bounding box center [322, 52] width 5 height 5
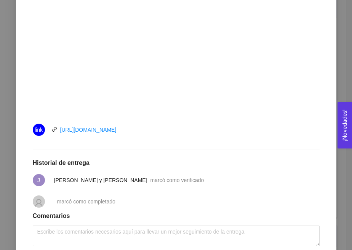
scroll to position [280, 0]
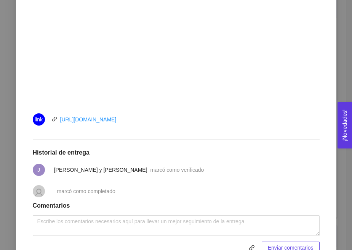
drag, startPoint x: 191, startPoint y: 119, endPoint x: 58, endPoint y: 119, distance: 133.1
click at [58, 119] on div "link [URL][DOMAIN_NAME]" at bounding box center [119, 119] width 172 height 12
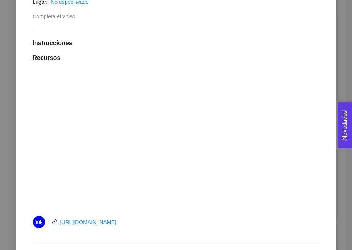
scroll to position [104, 0]
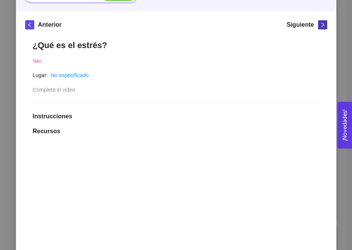
click at [319, 23] on span "right" at bounding box center [323, 24] width 8 height 5
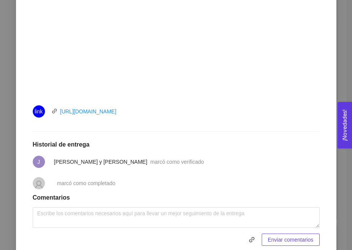
scroll to position [289, 0]
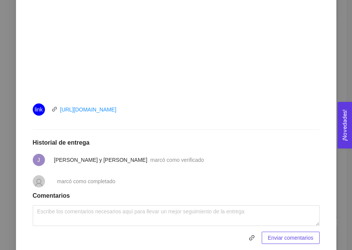
drag, startPoint x: 153, startPoint y: 109, endPoint x: 59, endPoint y: 109, distance: 93.4
click at [59, 109] on div "link [URL][DOMAIN_NAME]" at bounding box center [119, 109] width 172 height 12
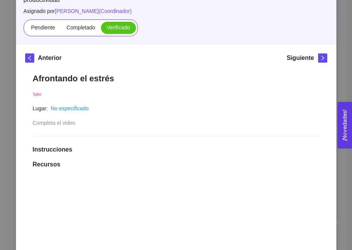
scroll to position [50, 0]
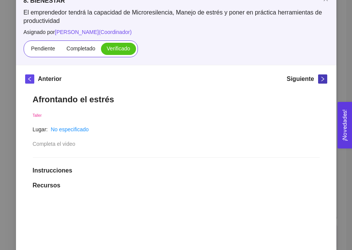
click at [324, 79] on icon "right" at bounding box center [322, 79] width 3 height 5
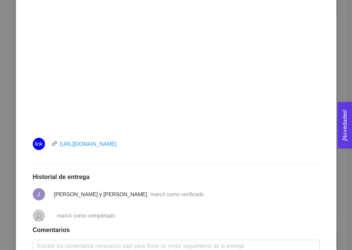
scroll to position [275, 0]
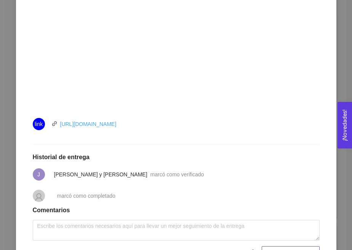
drag, startPoint x: 153, startPoint y: 126, endPoint x: 60, endPoint y: 126, distance: 93.0
click at [60, 126] on div "link [URL][DOMAIN_NAME]" at bounding box center [119, 124] width 172 height 12
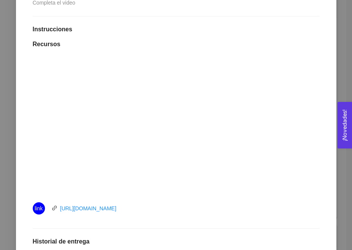
scroll to position [43, 0]
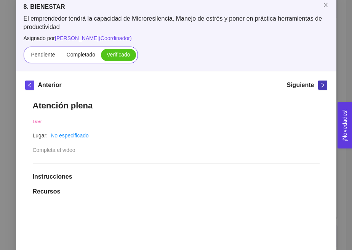
click at [324, 85] on icon "right" at bounding box center [322, 85] width 3 height 5
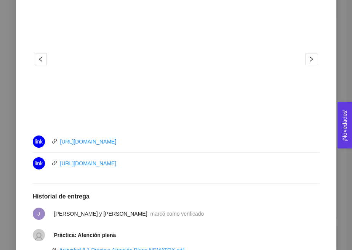
scroll to position [269, 0]
drag, startPoint x: 146, startPoint y: 143, endPoint x: 60, endPoint y: 144, distance: 85.8
click at [59, 144] on div "link [URL][DOMAIN_NAME]" at bounding box center [119, 141] width 172 height 12
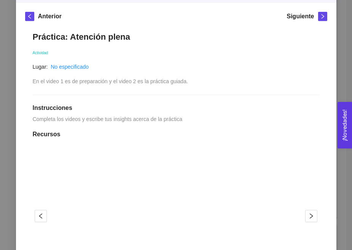
scroll to position [0, 0]
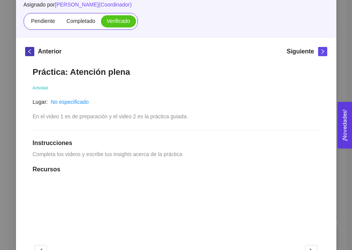
click at [27, 50] on icon "left" at bounding box center [29, 51] width 5 height 5
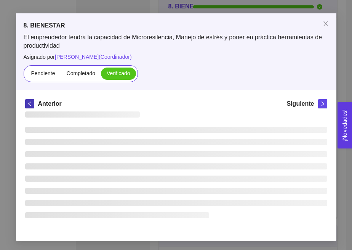
scroll to position [77, 0]
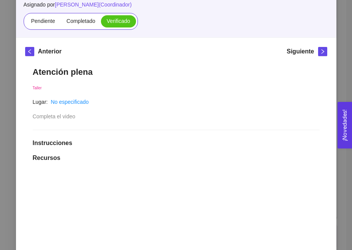
click at [317, 52] on div "Siguiente" at bounding box center [307, 53] width 40 height 12
click at [321, 52] on icon "right" at bounding box center [322, 51] width 5 height 5
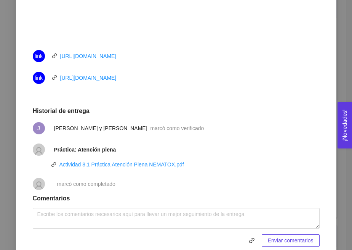
scroll to position [382, 0]
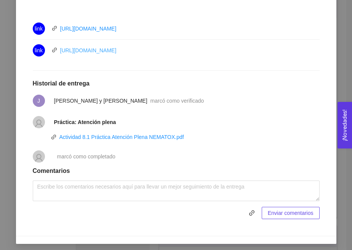
drag, startPoint x: 195, startPoint y: 50, endPoint x: 60, endPoint y: 48, distance: 134.6
click at [60, 48] on div "link [URL][DOMAIN_NAME]" at bounding box center [119, 50] width 172 height 12
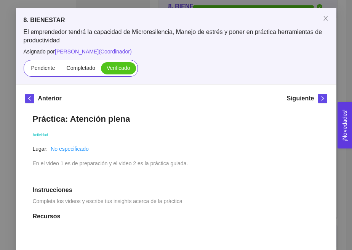
scroll to position [0, 0]
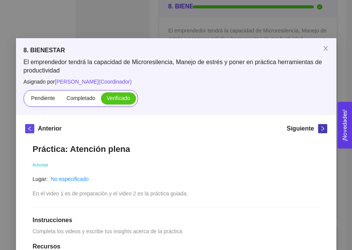
click at [324, 129] on icon "right" at bounding box center [322, 128] width 3 height 5
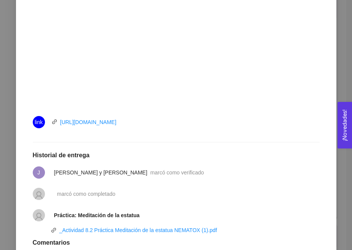
scroll to position [289, 0]
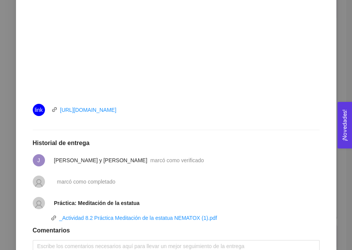
drag, startPoint x: 154, startPoint y: 112, endPoint x: 58, endPoint y: 112, distance: 95.3
click at [58, 112] on div "link [URL][DOMAIN_NAME]" at bounding box center [119, 110] width 172 height 12
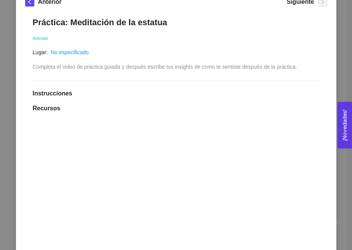
scroll to position [0, 0]
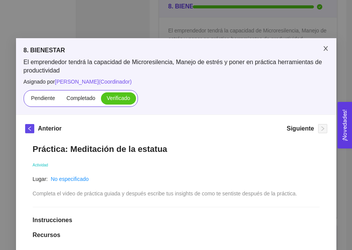
click at [323, 50] on icon "close" at bounding box center [326, 48] width 6 height 6
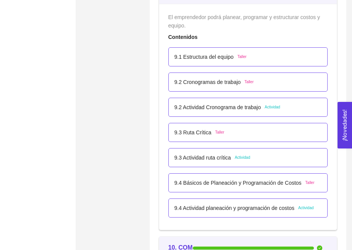
scroll to position [2635, 0]
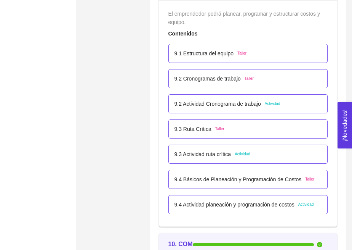
click at [210, 57] on p "9.1 Estructura del equipo" at bounding box center [204, 53] width 59 height 8
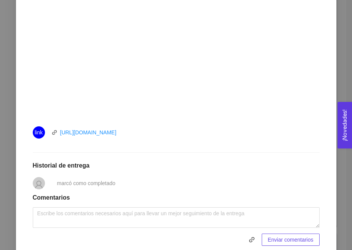
scroll to position [270, 0]
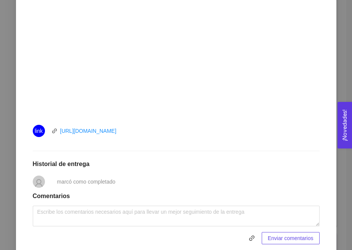
drag, startPoint x: 151, startPoint y: 130, endPoint x: 53, endPoint y: 132, distance: 98.0
click at [52, 132] on div "link [URL][DOMAIN_NAME]" at bounding box center [119, 131] width 172 height 12
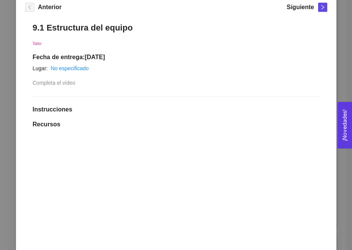
scroll to position [12, 0]
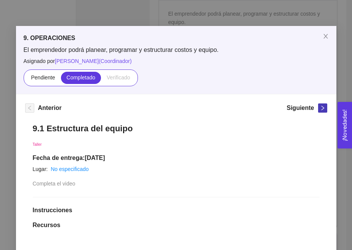
click at [322, 109] on icon "right" at bounding box center [322, 107] width 5 height 5
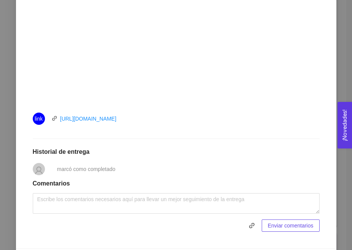
scroll to position [275, 0]
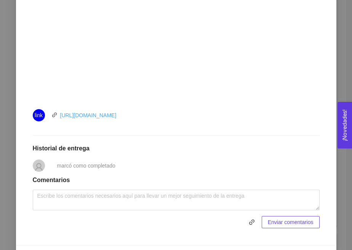
drag, startPoint x: 145, startPoint y: 113, endPoint x: 60, endPoint y: 117, distance: 84.8
click at [59, 117] on div "link [URL][DOMAIN_NAME]" at bounding box center [119, 115] width 172 height 12
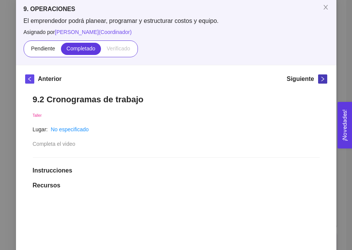
click at [324, 80] on icon "right" at bounding box center [322, 78] width 5 height 5
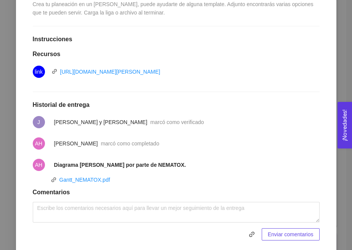
scroll to position [174, 0]
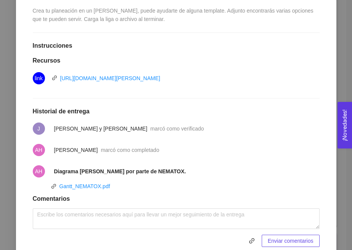
drag, startPoint x: 221, startPoint y: 78, endPoint x: 55, endPoint y: 79, distance: 166.6
click at [54, 79] on div "link [URL][DOMAIN_NAME][PERSON_NAME]" at bounding box center [176, 78] width 287 height 12
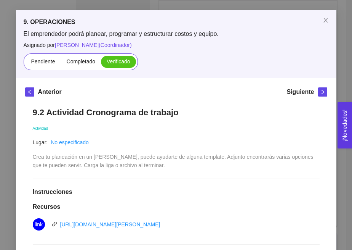
scroll to position [0, 0]
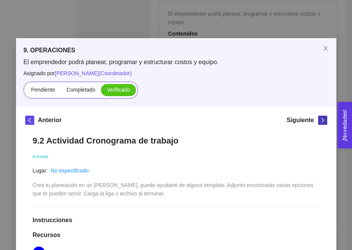
click at [325, 120] on icon "right" at bounding box center [322, 119] width 5 height 5
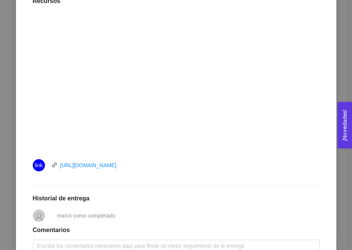
scroll to position [230, 0]
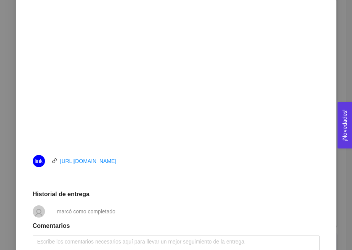
drag, startPoint x: 151, startPoint y: 162, endPoint x: 56, endPoint y: 163, distance: 95.7
click at [56, 163] on div "link [URL][DOMAIN_NAME]" at bounding box center [119, 161] width 172 height 12
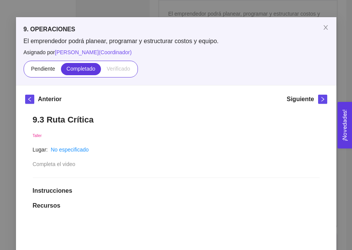
scroll to position [0, 0]
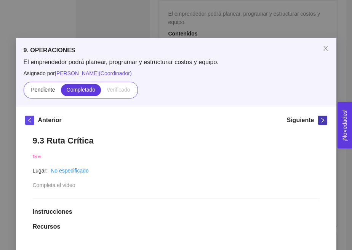
click at [322, 122] on icon "right" at bounding box center [322, 119] width 5 height 5
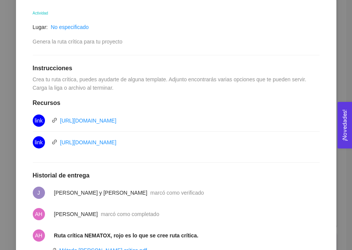
scroll to position [166, 0]
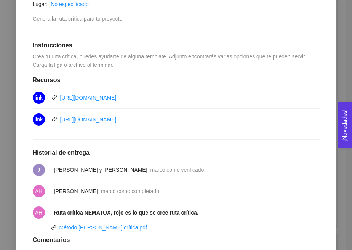
drag, startPoint x: 59, startPoint y: 98, endPoint x: 209, endPoint y: 98, distance: 150.2
click at [209, 99] on div "link [URL][DOMAIN_NAME]" at bounding box center [176, 98] width 287 height 12
drag, startPoint x: 58, startPoint y: 117, endPoint x: 199, endPoint y: 117, distance: 141.1
click at [199, 117] on div "link [URL][DOMAIN_NAME]" at bounding box center [119, 119] width 172 height 12
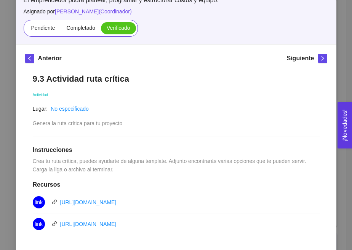
scroll to position [0, 0]
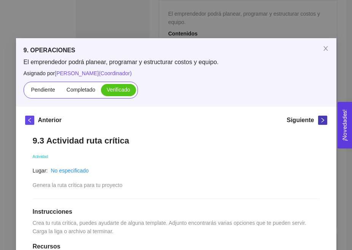
click at [321, 123] on button "button" at bounding box center [322, 120] width 9 height 9
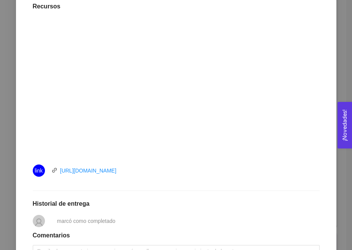
scroll to position [229, 0]
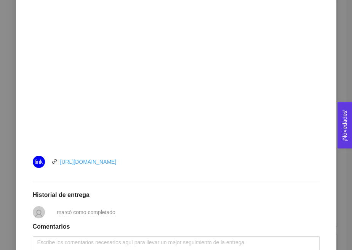
drag, startPoint x: 156, startPoint y: 158, endPoint x: 61, endPoint y: 163, distance: 94.3
click at [61, 163] on div "link [URL][DOMAIN_NAME]" at bounding box center [119, 162] width 172 height 12
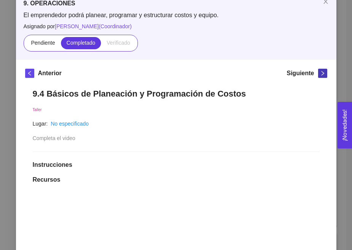
click at [323, 73] on icon "right" at bounding box center [322, 73] width 5 height 5
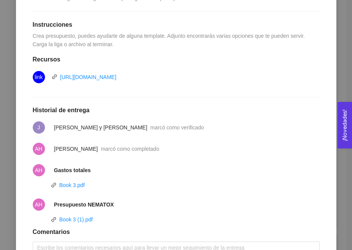
scroll to position [188, 0]
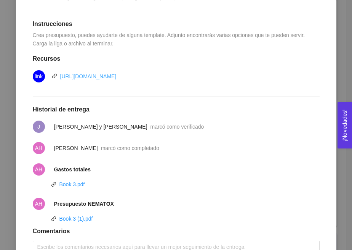
drag, startPoint x: 210, startPoint y: 76, endPoint x: 60, endPoint y: 78, distance: 149.9
click at [60, 78] on div "link [URL][DOMAIN_NAME]" at bounding box center [176, 76] width 287 height 12
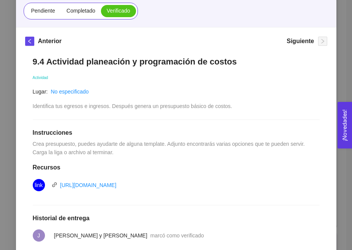
scroll to position [0, 0]
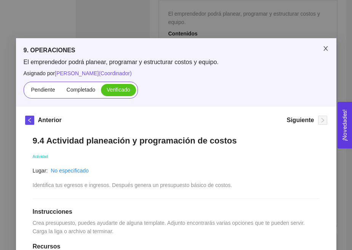
click at [325, 49] on icon "close" at bounding box center [326, 48] width 4 height 5
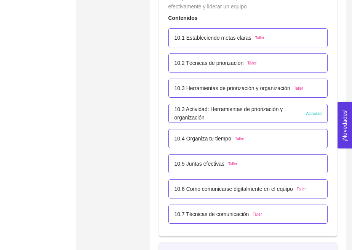
scroll to position [2908, 0]
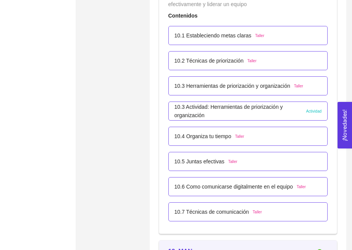
click at [201, 26] on div "10.1 Estableciendo metas claras Taller" at bounding box center [249, 35] width 160 height 19
click at [205, 35] on p "10.1 Estableciendo metas claras" at bounding box center [213, 35] width 77 height 8
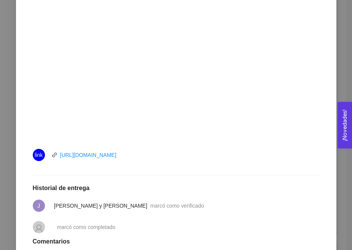
scroll to position [247, 0]
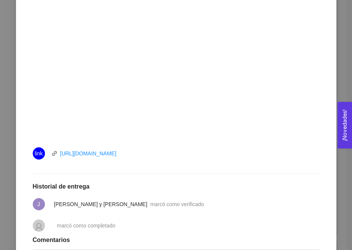
drag, startPoint x: 139, startPoint y: 150, endPoint x: 56, endPoint y: 153, distance: 82.8
click at [56, 153] on div "link [URL][DOMAIN_NAME]" at bounding box center [119, 153] width 172 height 12
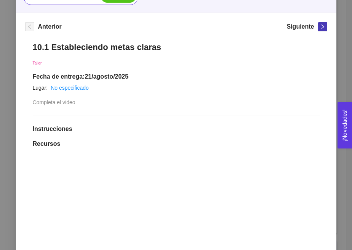
click at [321, 24] on icon "right" at bounding box center [322, 26] width 5 height 5
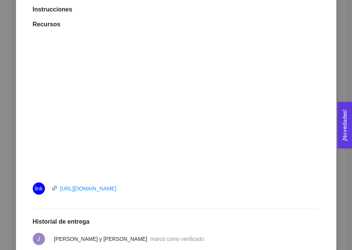
scroll to position [304, 0]
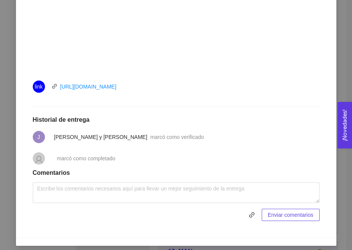
drag, startPoint x: 151, startPoint y: 88, endPoint x: 57, endPoint y: 88, distance: 94.6
click at [57, 88] on div "link [URL][DOMAIN_NAME]" at bounding box center [119, 86] width 172 height 12
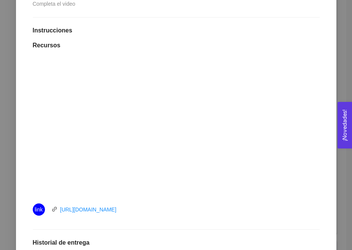
scroll to position [80, 0]
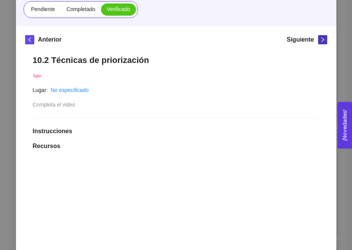
click at [319, 41] on span "right" at bounding box center [323, 39] width 8 height 5
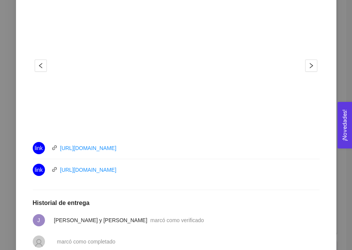
scroll to position [271, 0]
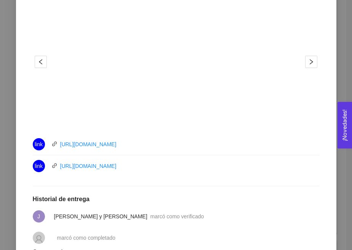
drag, startPoint x: 151, startPoint y: 146, endPoint x: 57, endPoint y: 145, distance: 94.6
click at [56, 145] on div "link [URL][DOMAIN_NAME]" at bounding box center [119, 144] width 172 height 12
drag, startPoint x: 149, startPoint y: 166, endPoint x: 59, endPoint y: 164, distance: 90.0
click at [59, 164] on div "link [URL][DOMAIN_NAME]" at bounding box center [119, 166] width 172 height 12
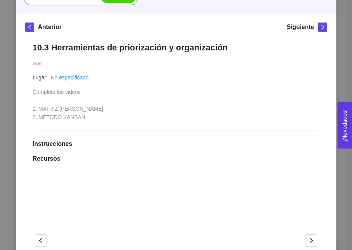
scroll to position [87, 0]
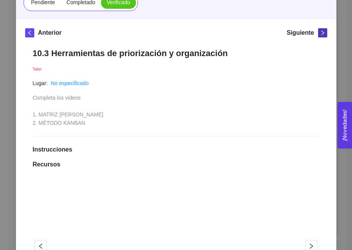
click at [321, 33] on icon "right" at bounding box center [322, 32] width 5 height 5
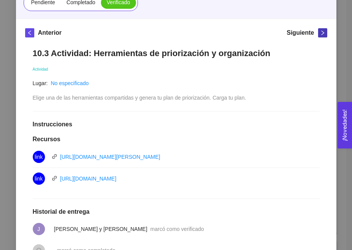
scroll to position [109, 0]
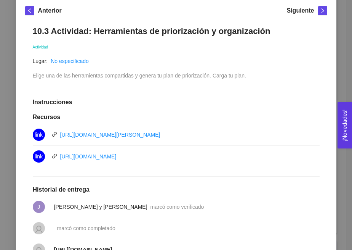
drag, startPoint x: 191, startPoint y: 135, endPoint x: 56, endPoint y: 133, distance: 134.6
click at [56, 133] on div "link [URL][DOMAIN_NAME][PERSON_NAME]" at bounding box center [119, 135] width 172 height 12
drag, startPoint x: 182, startPoint y: 157, endPoint x: 56, endPoint y: 159, distance: 126.2
click at [56, 159] on div "link [URL][DOMAIN_NAME]" at bounding box center [119, 156] width 172 height 12
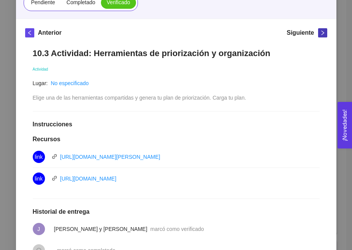
click at [322, 32] on icon "right" at bounding box center [322, 32] width 5 height 5
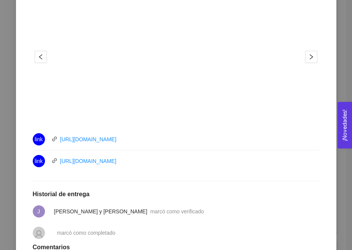
scroll to position [270, 0]
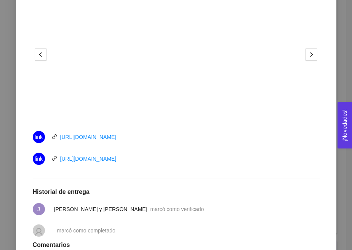
drag, startPoint x: 142, startPoint y: 135, endPoint x: 55, endPoint y: 135, distance: 86.6
click at [55, 135] on div "link [URL][DOMAIN_NAME]" at bounding box center [119, 137] width 172 height 12
drag, startPoint x: 157, startPoint y: 156, endPoint x: 59, endPoint y: 157, distance: 98.8
click at [59, 157] on div "link [URL][DOMAIN_NAME]" at bounding box center [119, 159] width 172 height 12
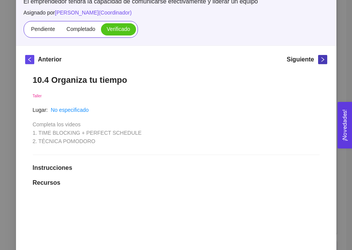
click at [324, 56] on button "button" at bounding box center [322, 59] width 9 height 9
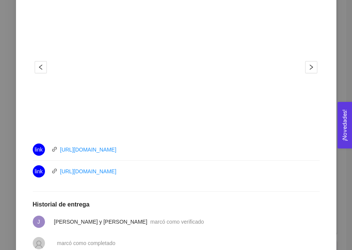
scroll to position [277, 0]
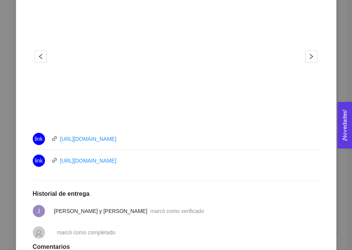
drag, startPoint x: 146, startPoint y: 138, endPoint x: 59, endPoint y: 139, distance: 86.6
click at [59, 139] on div "link [URL][DOMAIN_NAME]" at bounding box center [119, 139] width 172 height 12
drag, startPoint x: 147, startPoint y: 160, endPoint x: 59, endPoint y: 160, distance: 87.3
click at [59, 160] on div "link [URL][DOMAIN_NAME]" at bounding box center [119, 160] width 172 height 12
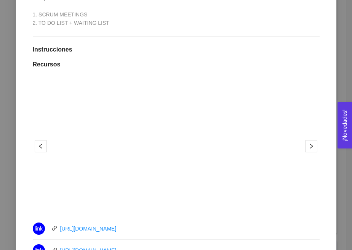
scroll to position [147, 0]
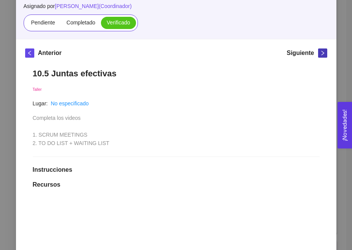
click at [320, 50] on icon "right" at bounding box center [322, 52] width 5 height 5
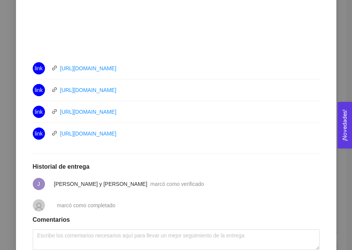
scroll to position [358, 0]
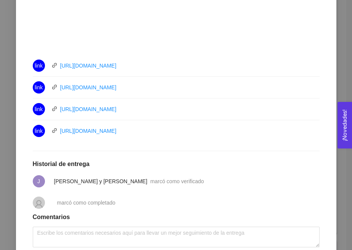
drag, startPoint x: 154, startPoint y: 75, endPoint x: 57, endPoint y: 74, distance: 96.5
click at [57, 72] on div "link [URL][DOMAIN_NAME]" at bounding box center [119, 65] width 172 height 12
drag, startPoint x: 142, startPoint y: 96, endPoint x: 59, endPoint y: 96, distance: 82.7
click at [59, 93] on div "link [URL][DOMAIN_NAME]" at bounding box center [119, 87] width 172 height 12
drag, startPoint x: 149, startPoint y: 117, endPoint x: 60, endPoint y: 117, distance: 89.6
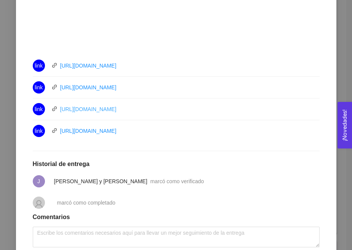
click at [60, 115] on div "link [URL][DOMAIN_NAME]" at bounding box center [119, 109] width 172 height 12
drag, startPoint x: 145, startPoint y: 140, endPoint x: 55, endPoint y: 137, distance: 90.8
click at [55, 137] on div "link [URL][DOMAIN_NAME]" at bounding box center [119, 131] width 172 height 12
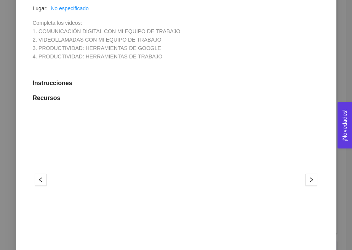
scroll to position [82, 0]
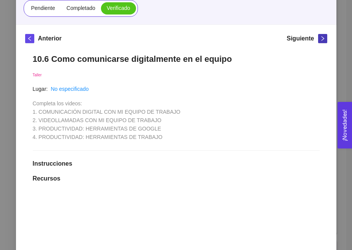
click at [322, 41] on icon "right" at bounding box center [322, 38] width 5 height 5
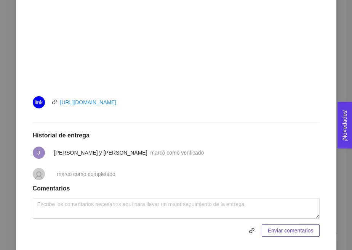
scroll to position [294, 0]
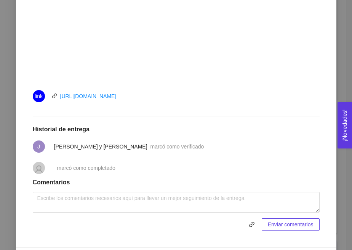
drag, startPoint x: 147, startPoint y: 98, endPoint x: 53, endPoint y: 97, distance: 94.6
click at [53, 97] on div "link [URL][DOMAIN_NAME]" at bounding box center [119, 96] width 172 height 12
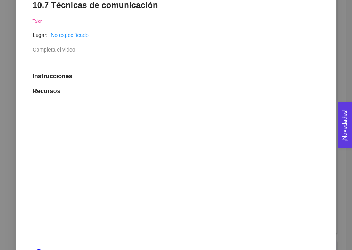
scroll to position [40, 0]
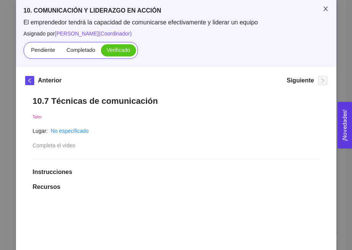
click at [325, 9] on icon "close" at bounding box center [326, 9] width 6 height 6
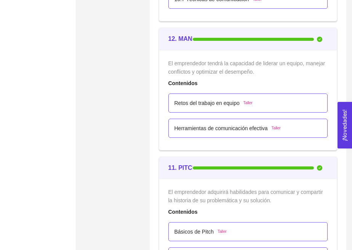
scroll to position [3137, 0]
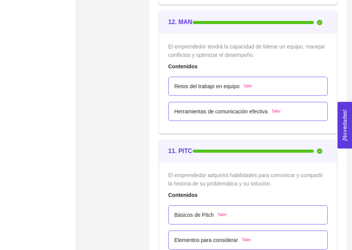
click at [185, 88] on p "Retos del trabajo en equipo" at bounding box center [207, 86] width 65 height 8
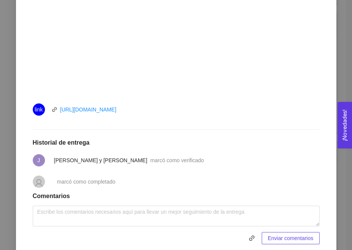
scroll to position [294, 0]
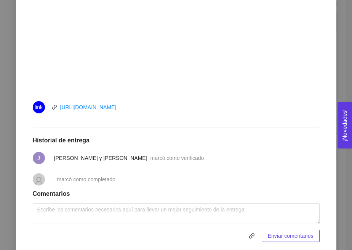
drag, startPoint x: 146, startPoint y: 108, endPoint x: 55, endPoint y: 107, distance: 91.1
click at [55, 107] on div "link [URL][DOMAIN_NAME]" at bounding box center [119, 107] width 172 height 12
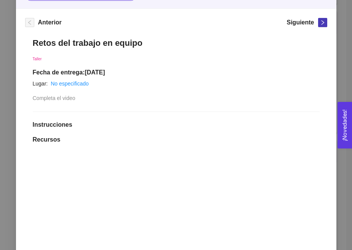
click at [323, 24] on icon "right" at bounding box center [322, 22] width 5 height 5
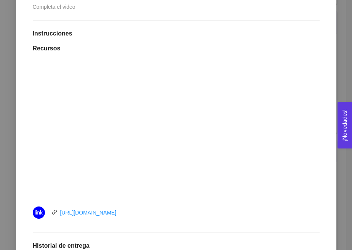
scroll to position [309, 0]
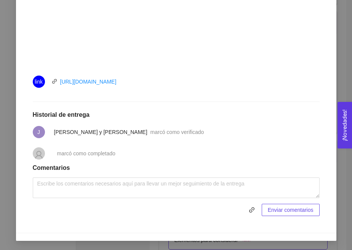
drag, startPoint x: 147, startPoint y: 79, endPoint x: 49, endPoint y: 86, distance: 98.2
click at [49, 86] on div "link [URL][DOMAIN_NAME]" at bounding box center [119, 82] width 172 height 12
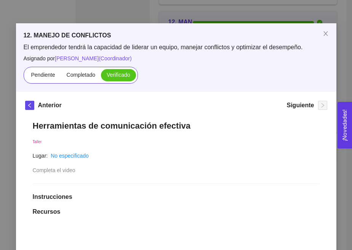
scroll to position [2, 0]
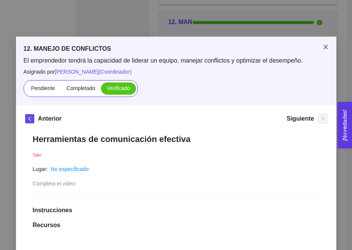
click at [324, 50] on icon "close" at bounding box center [326, 47] width 6 height 6
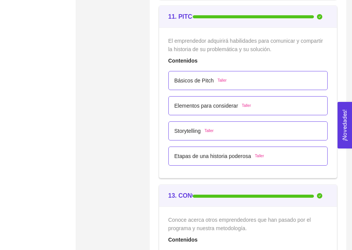
scroll to position [3274, 0]
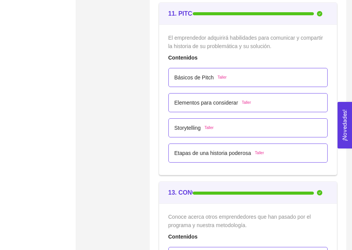
click at [204, 77] on p "Básicos de Pitch" at bounding box center [195, 77] width 40 height 8
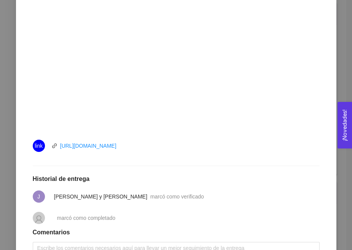
scroll to position [258, 0]
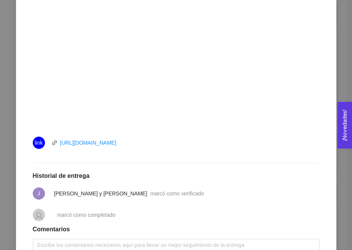
drag, startPoint x: 145, startPoint y: 140, endPoint x: 55, endPoint y: 141, distance: 90.4
click at [55, 141] on div "link [URL][DOMAIN_NAME]" at bounding box center [119, 143] width 172 height 12
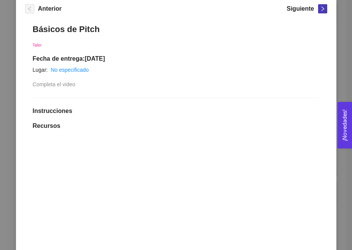
click at [321, 9] on icon "right" at bounding box center [322, 8] width 5 height 5
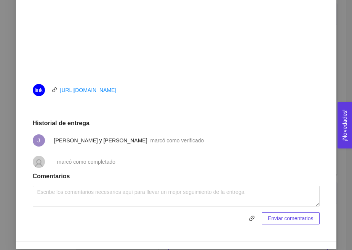
scroll to position [309, 0]
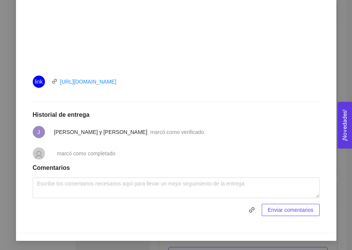
drag, startPoint x: 147, startPoint y: 81, endPoint x: 58, endPoint y: 81, distance: 89.6
click at [58, 81] on div "link [URL][DOMAIN_NAME]" at bounding box center [119, 82] width 172 height 12
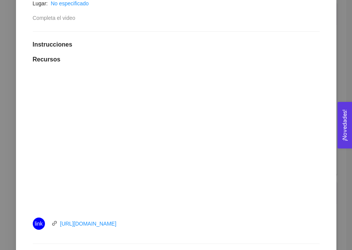
scroll to position [73, 0]
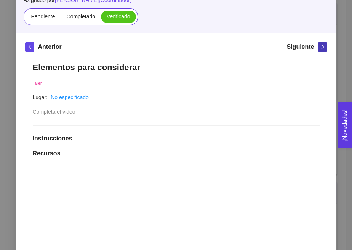
click at [323, 48] on icon "right" at bounding box center [322, 46] width 5 height 5
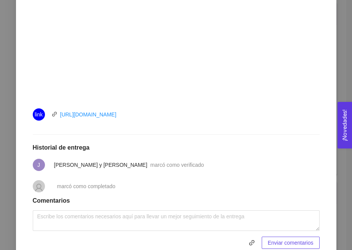
scroll to position [292, 0]
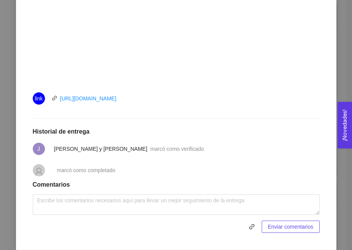
drag, startPoint x: 160, startPoint y: 100, endPoint x: 58, endPoint y: 100, distance: 102.2
click at [58, 100] on div "link [URL][DOMAIN_NAME]" at bounding box center [119, 98] width 172 height 12
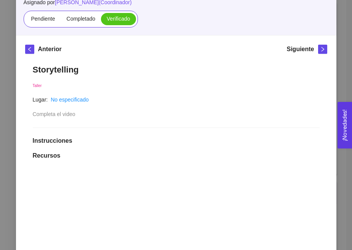
scroll to position [52, 0]
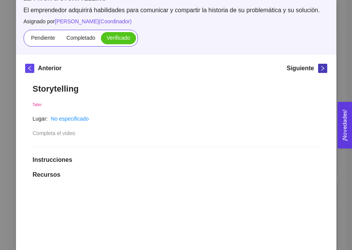
click at [319, 70] on span "right" at bounding box center [323, 68] width 8 height 5
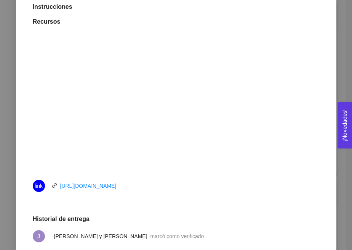
scroll to position [218, 0]
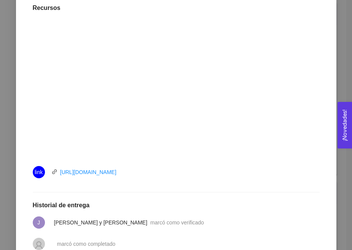
drag, startPoint x: 153, startPoint y: 175, endPoint x: 58, endPoint y: 172, distance: 95.0
click at [58, 172] on div "link [URL][DOMAIN_NAME]" at bounding box center [119, 172] width 172 height 12
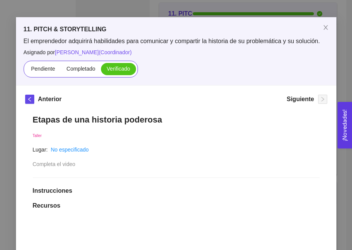
scroll to position [6, 0]
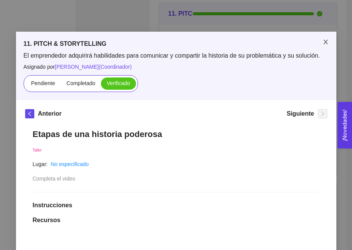
click at [326, 42] on icon "close" at bounding box center [326, 42] width 6 height 6
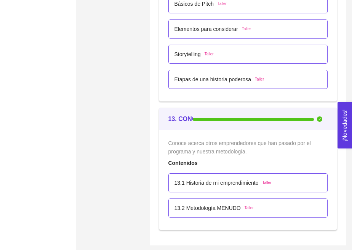
scroll to position [3349, 0]
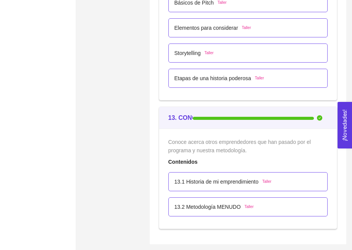
click at [206, 185] on p "13.1 Historia de mi emprendimiento" at bounding box center [217, 181] width 84 height 8
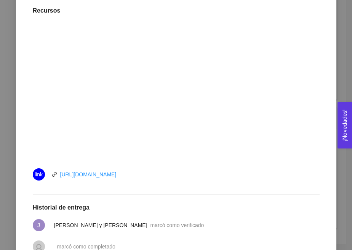
scroll to position [227, 0]
drag, startPoint x: 149, startPoint y: 174, endPoint x: 57, endPoint y: 174, distance: 91.9
click at [57, 174] on div "link [URL][DOMAIN_NAME]" at bounding box center [119, 174] width 172 height 12
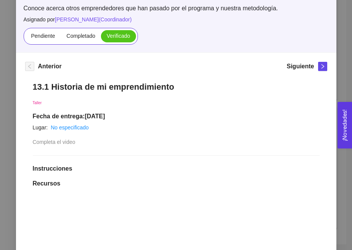
scroll to position [3, 0]
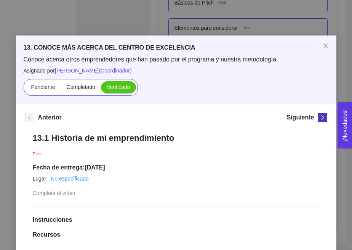
click at [321, 122] on button "button" at bounding box center [322, 117] width 9 height 9
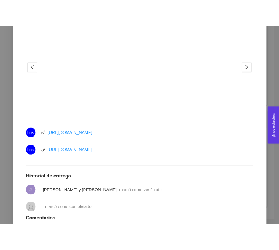
scroll to position [261, 0]
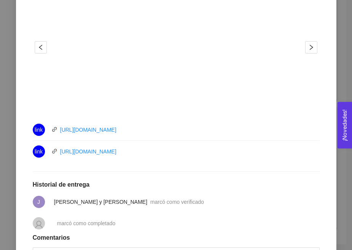
drag, startPoint x: 143, startPoint y: 130, endPoint x: 57, endPoint y: 130, distance: 85.8
click at [56, 130] on div "link [URL][DOMAIN_NAME]" at bounding box center [119, 130] width 172 height 12
drag, startPoint x: 145, startPoint y: 153, endPoint x: 60, endPoint y: 152, distance: 84.3
click at [60, 152] on div "link [URL][DOMAIN_NAME]" at bounding box center [119, 151] width 172 height 12
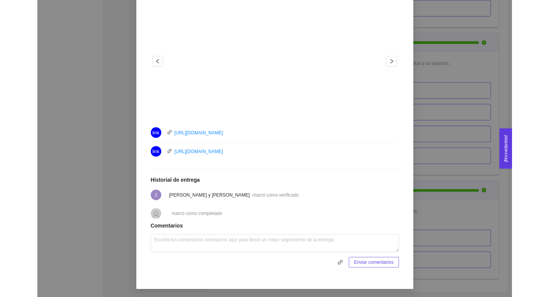
scroll to position [3207, 0]
